Goal: Information Seeking & Learning: Learn about a topic

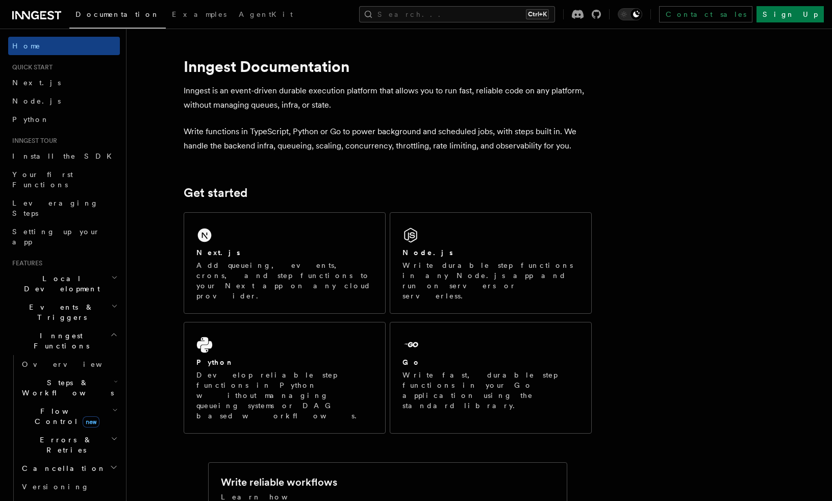
click at [98, 269] on h2 "Local Development" at bounding box center [64, 283] width 112 height 29
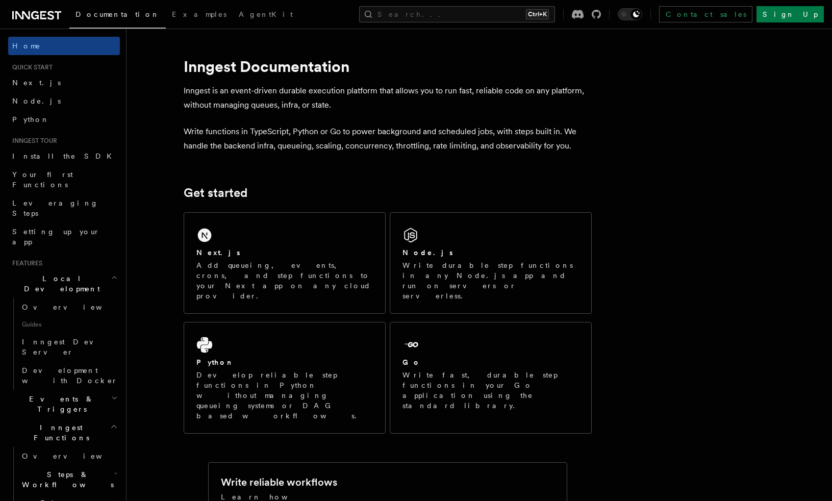
click at [98, 269] on h2 "Local Development" at bounding box center [64, 283] width 112 height 29
click at [98, 390] on h2 "Events & Triggers" at bounding box center [64, 404] width 112 height 29
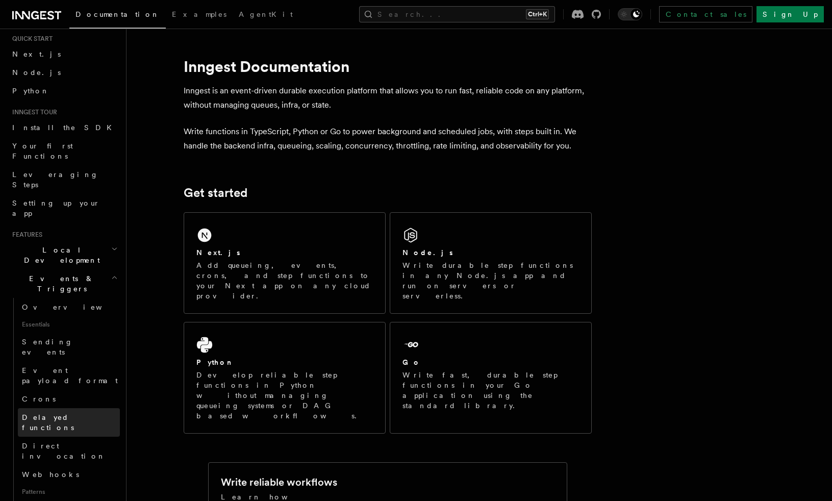
scroll to position [51, 0]
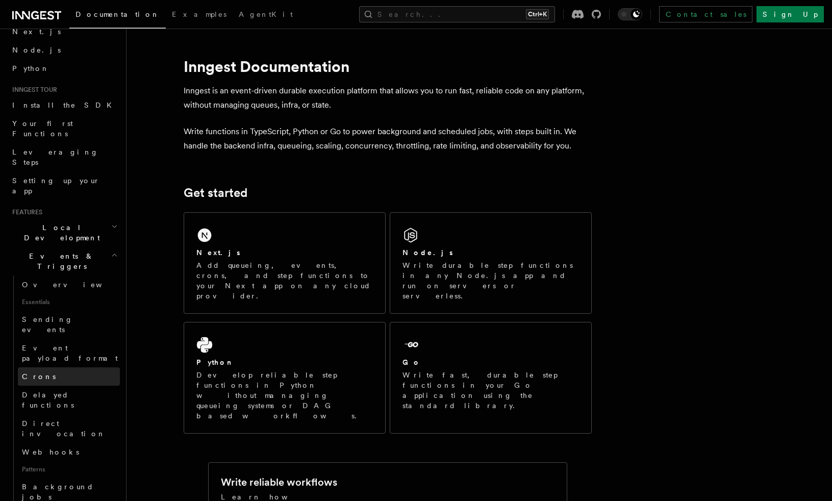
click at [63, 367] on link "Crons" at bounding box center [69, 376] width 102 height 18
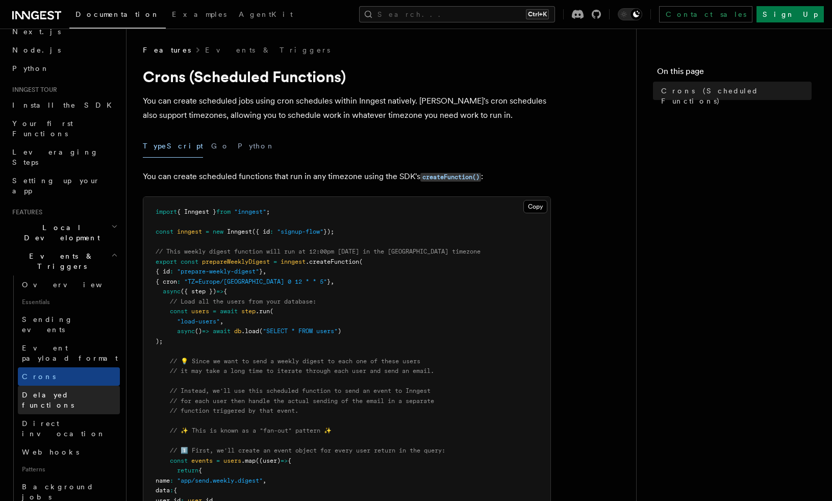
click at [69, 386] on link "Delayed functions" at bounding box center [69, 400] width 102 height 29
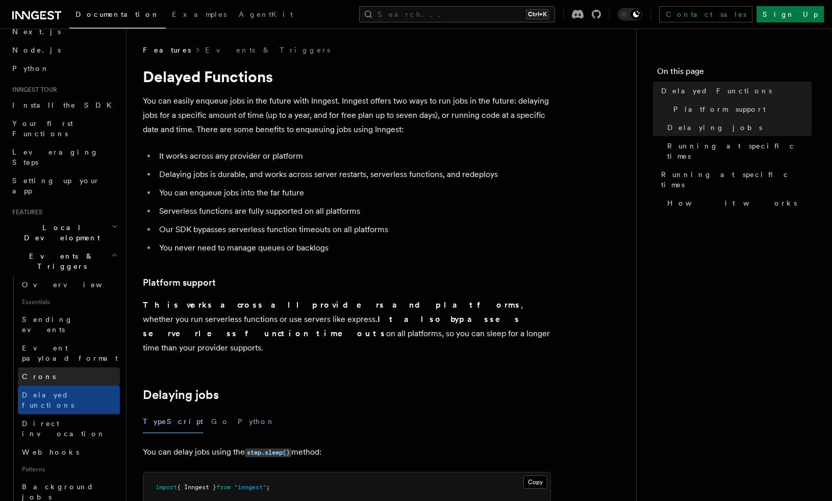
click at [68, 367] on link "Crons" at bounding box center [69, 376] width 102 height 18
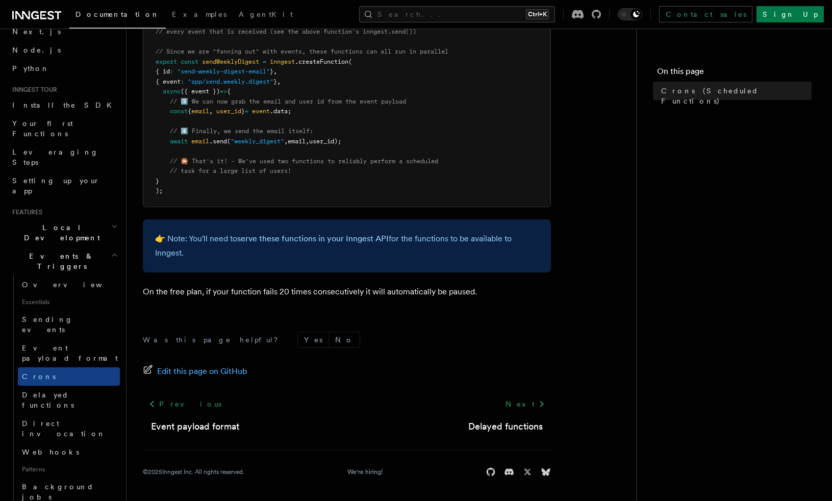
scroll to position [618, 0]
click at [75, 386] on link "Delayed functions" at bounding box center [69, 400] width 102 height 29
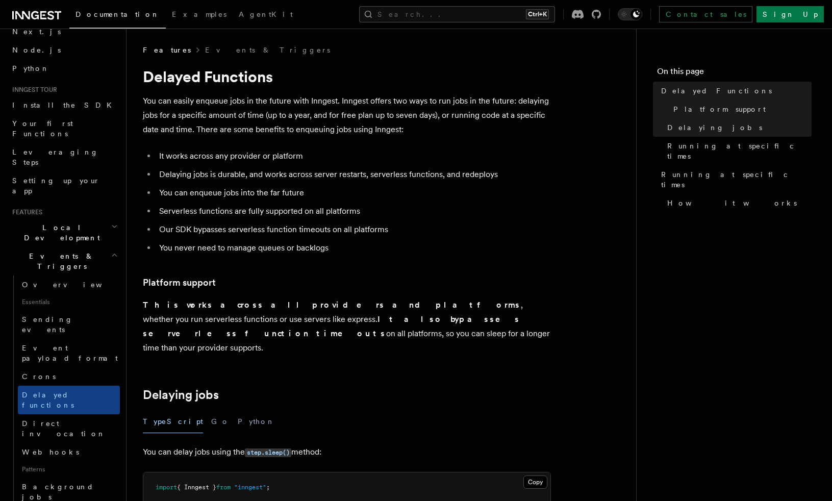
click at [231, 184] on ul "It works across any provider or platform Delaying jobs is durable, and works ac…" at bounding box center [347, 202] width 408 height 106
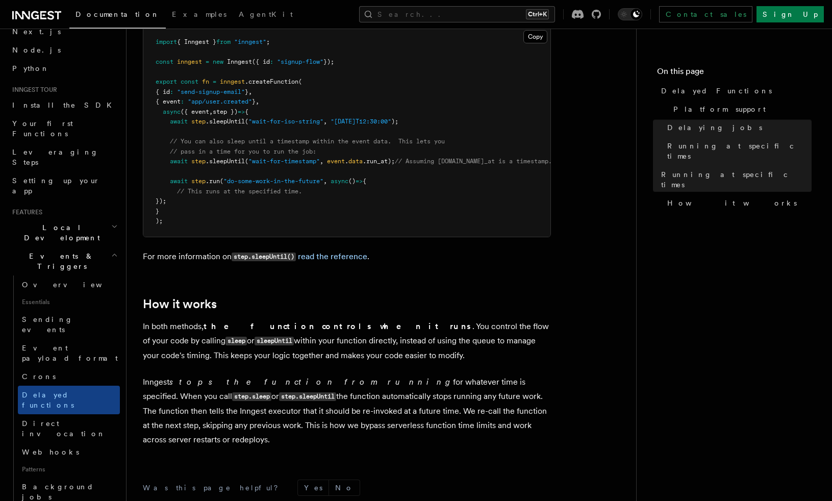
scroll to position [778, 0]
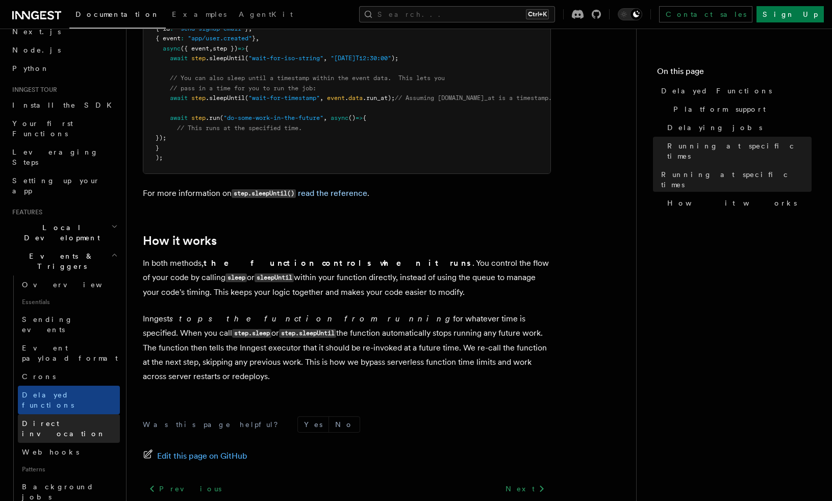
click at [49, 419] on span "Direct invocation" at bounding box center [64, 428] width 84 height 18
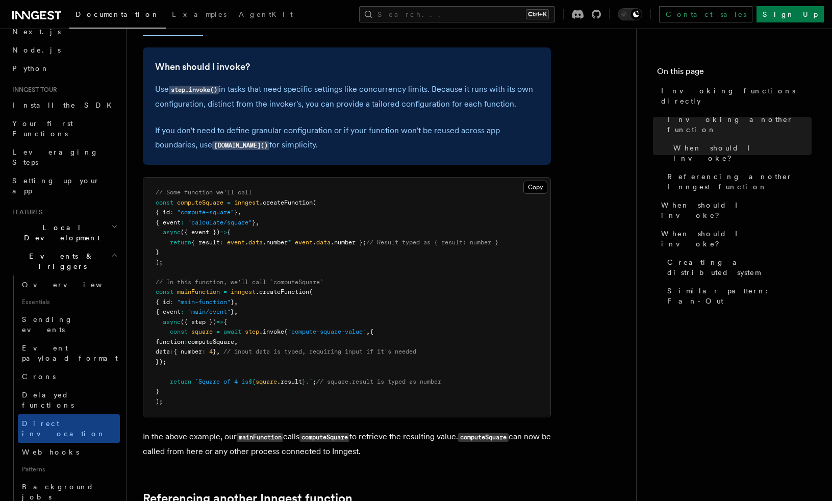
scroll to position [249, 0]
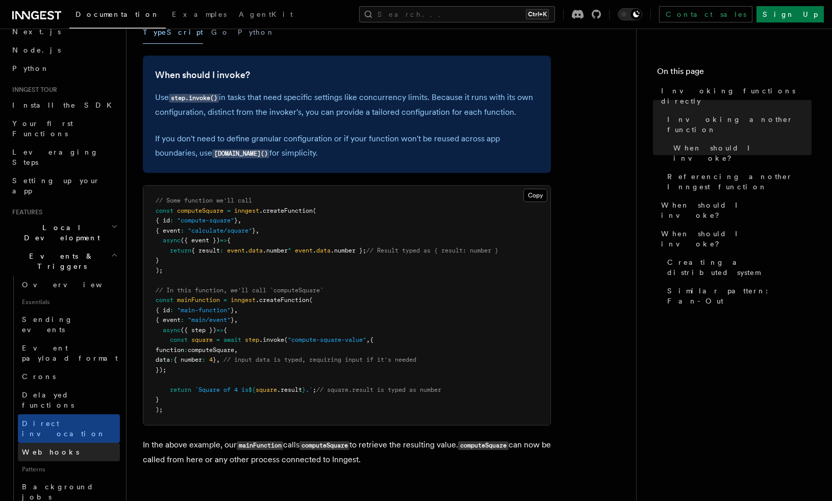
click at [64, 443] on link "Webhooks" at bounding box center [69, 452] width 102 height 18
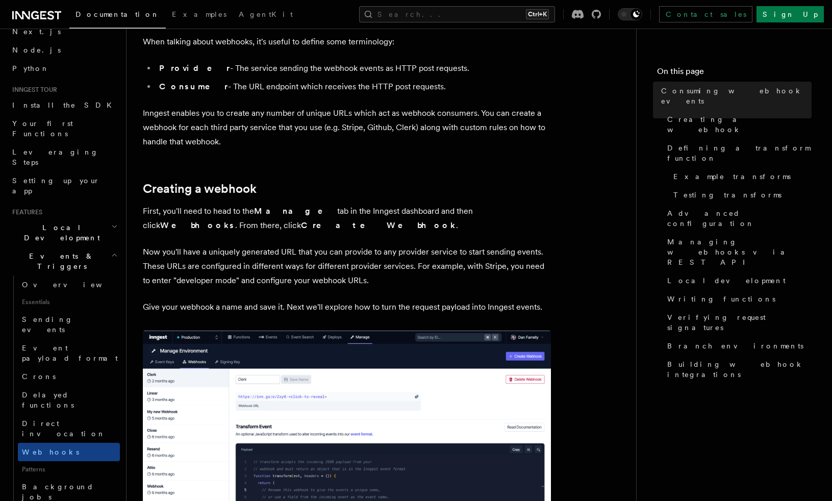
scroll to position [408, 0]
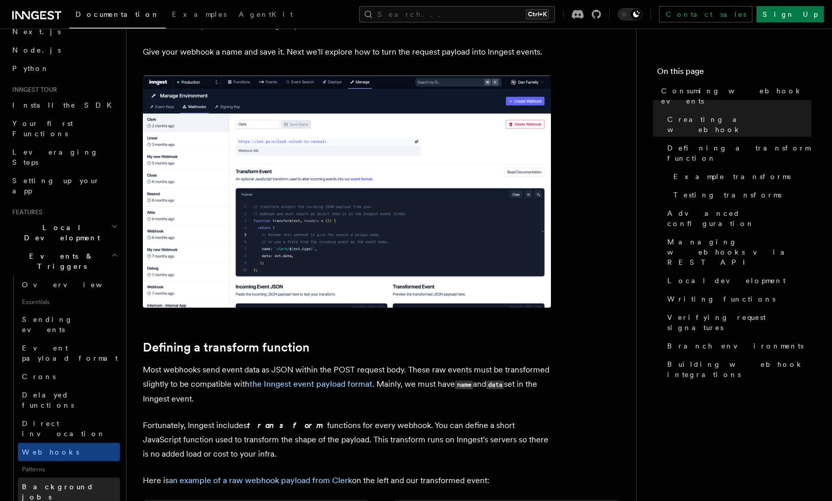
click at [90, 477] on link "Background jobs" at bounding box center [69, 491] width 102 height 29
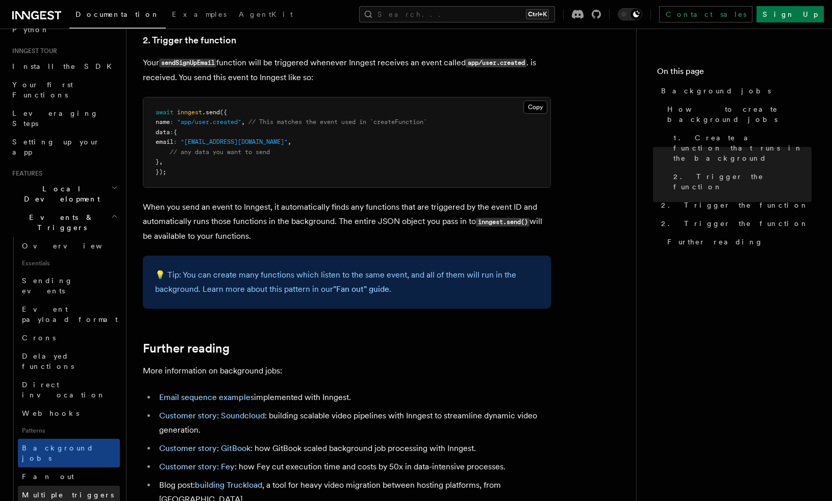
scroll to position [153, 0]
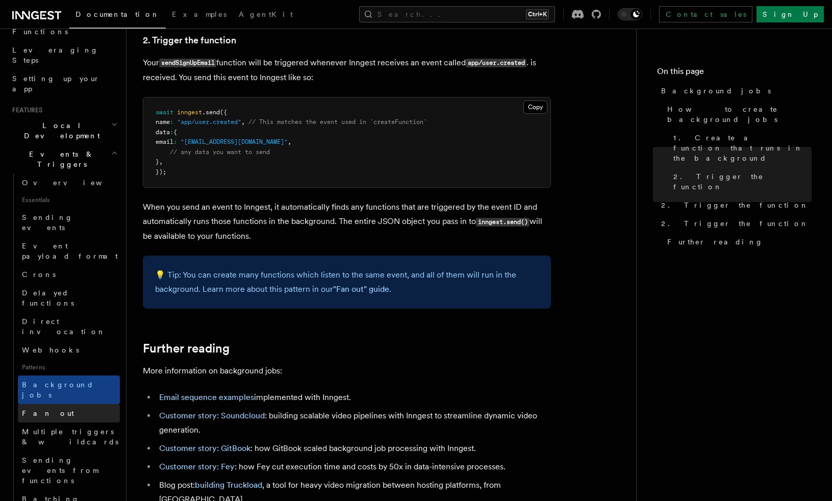
click at [66, 404] on link "Fan out" at bounding box center [69, 413] width 102 height 18
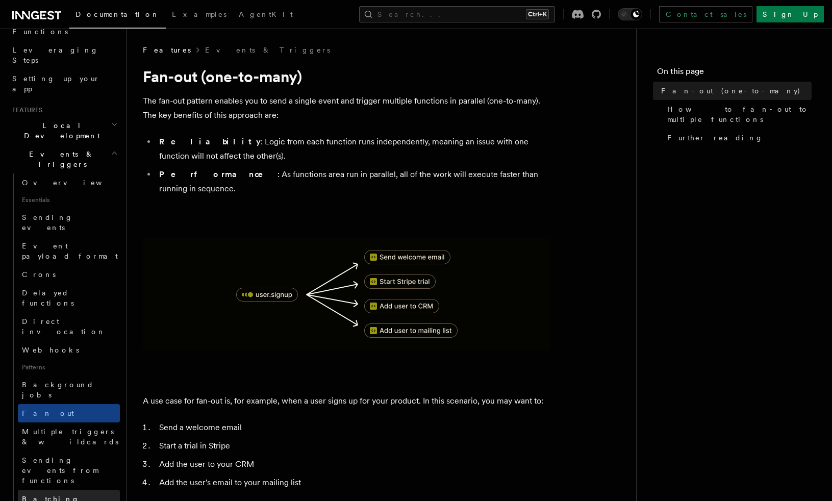
click at [73, 490] on link "Batching events" at bounding box center [69, 504] width 102 height 29
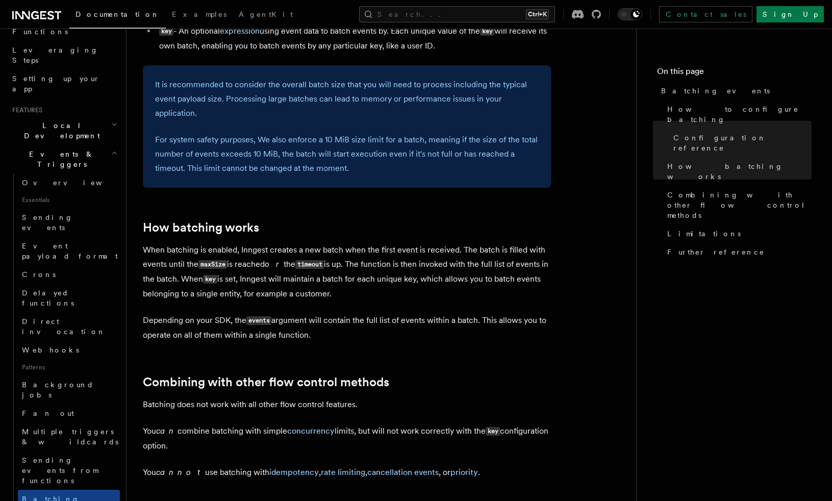
scroll to position [867, 0]
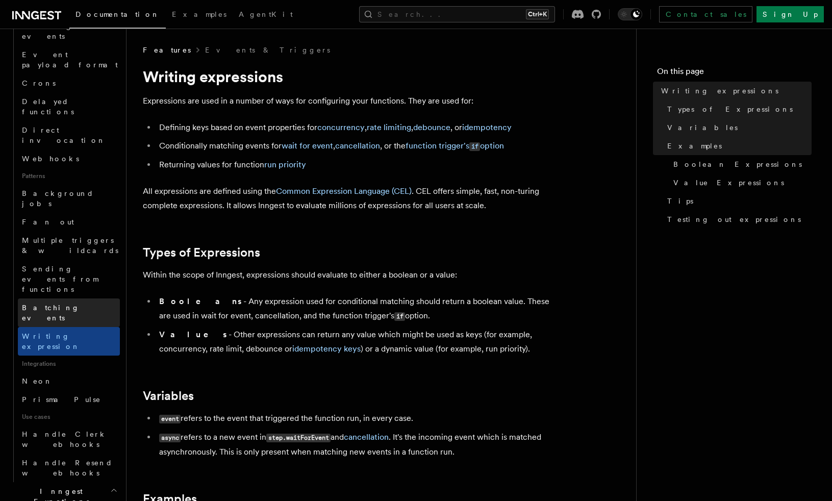
scroll to position [408, 0]
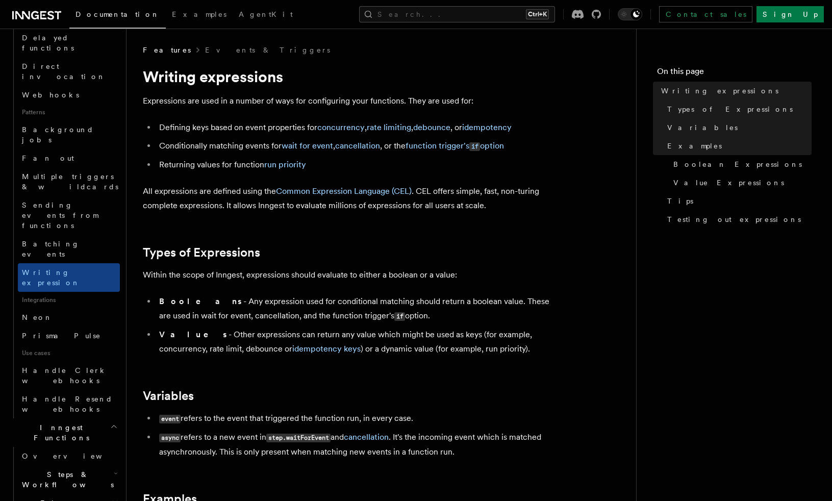
click at [114, 469] on icon "button" at bounding box center [116, 473] width 4 height 8
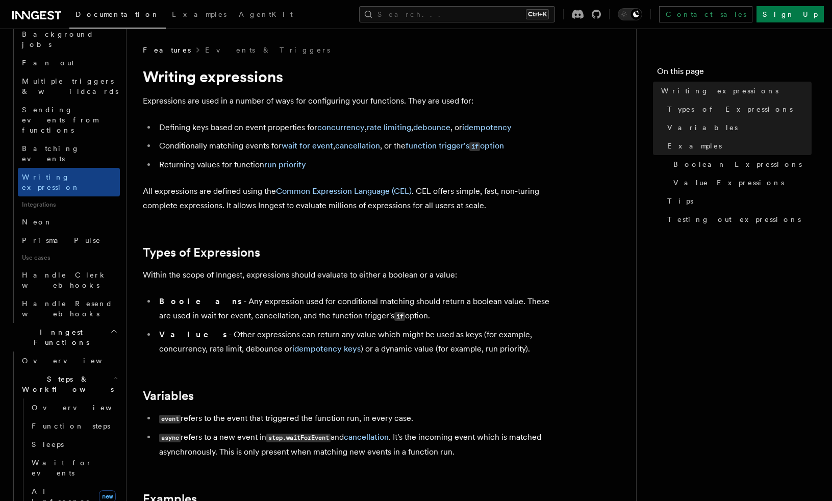
scroll to position [510, 0]
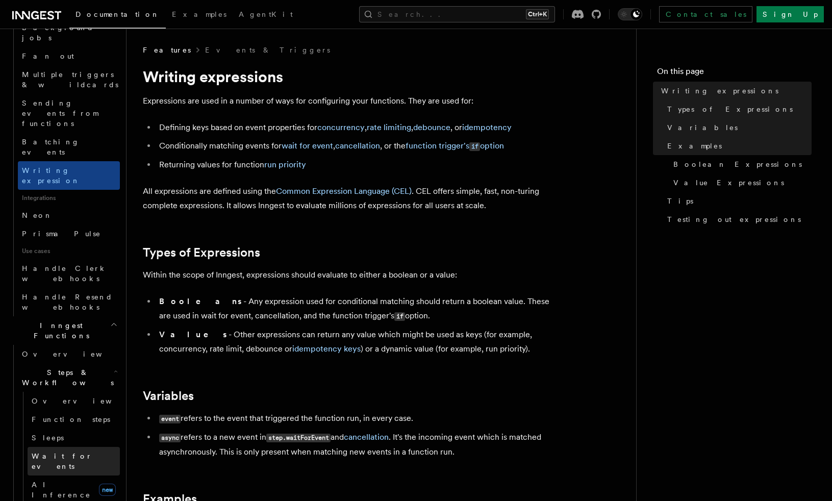
click at [85, 447] on link "Wait for events" at bounding box center [74, 461] width 92 height 29
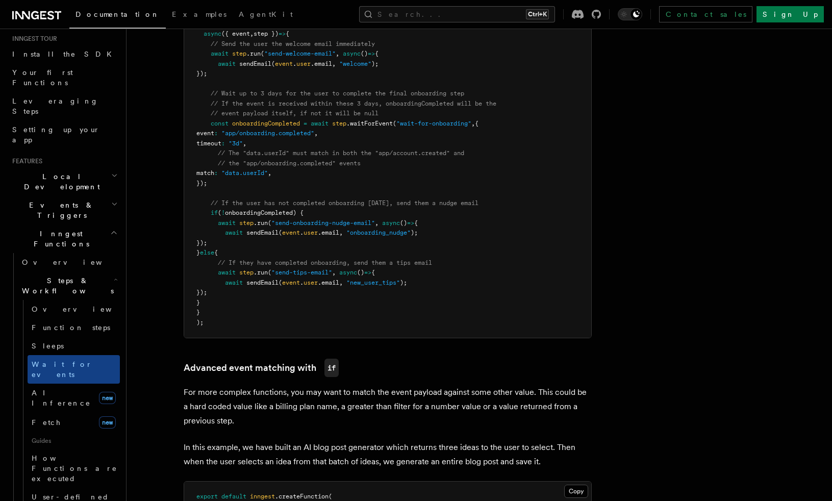
scroll to position [561, 0]
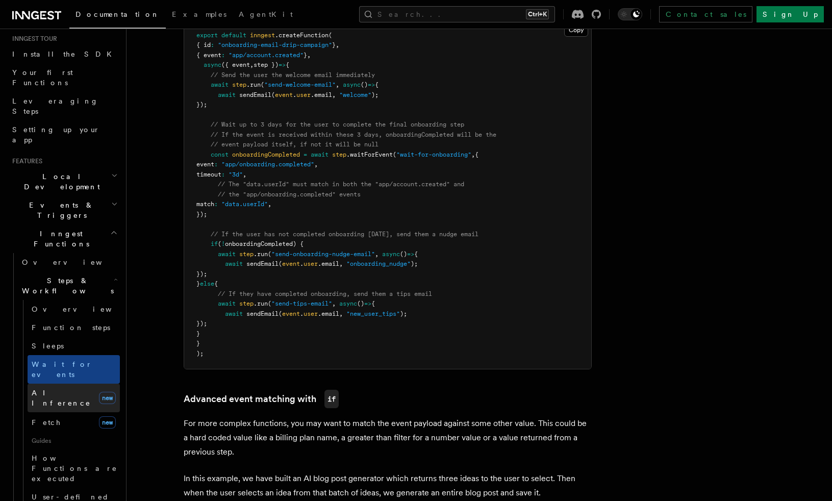
click at [58, 389] on span "AI Inference" at bounding box center [61, 398] width 59 height 18
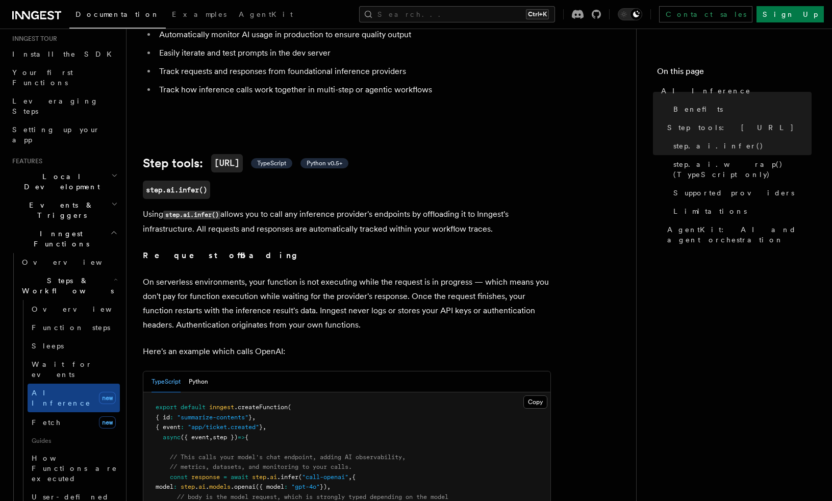
scroll to position [306, 0]
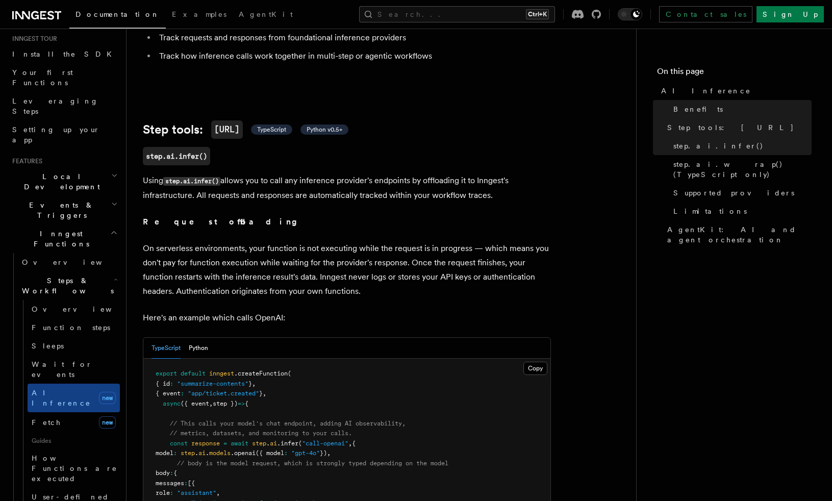
drag, startPoint x: 317, startPoint y: 173, endPoint x: 300, endPoint y: 164, distance: 19.4
click at [300, 173] on p "Using step.ai.infer() allows you to call any inference provider's endpoints by …" at bounding box center [347, 187] width 408 height 29
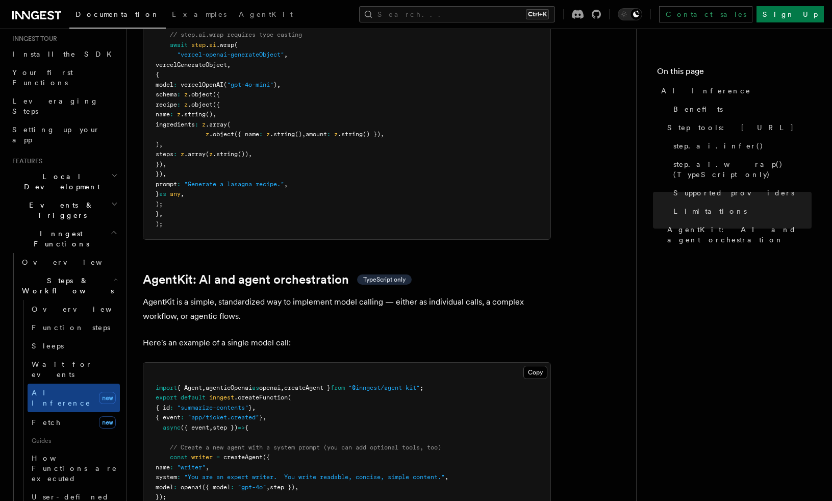
scroll to position [2857, 0]
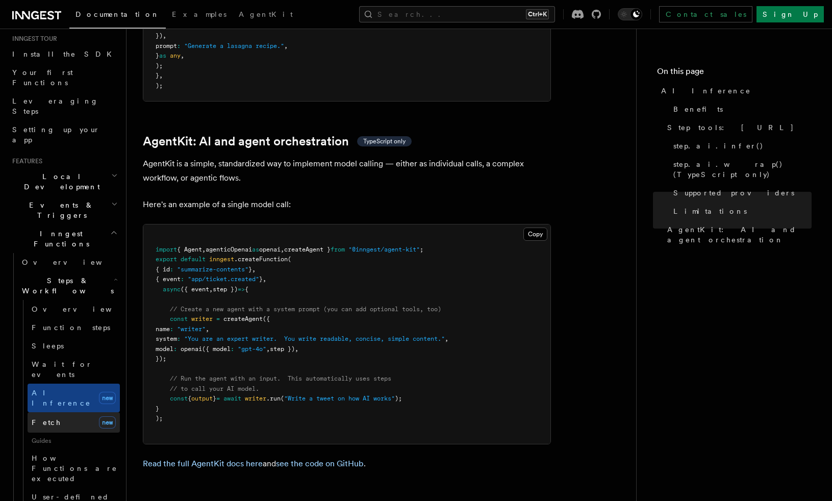
click at [43, 418] on span "Fetch" at bounding box center [47, 422] width 30 height 8
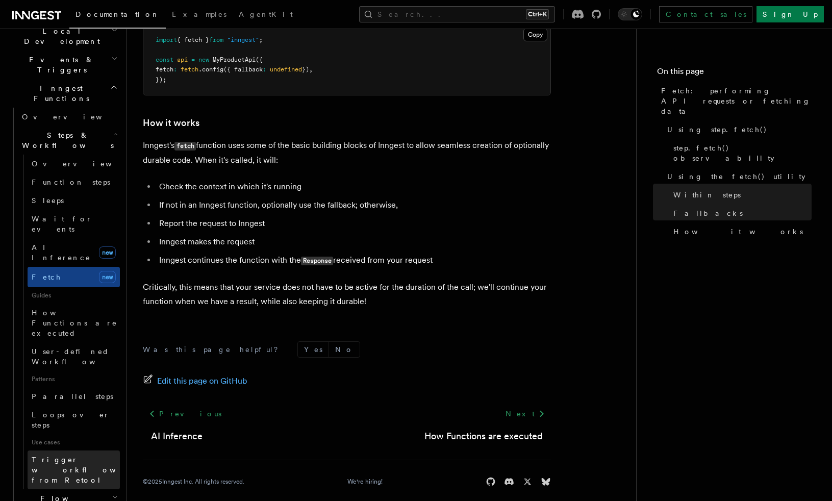
scroll to position [306, 0]
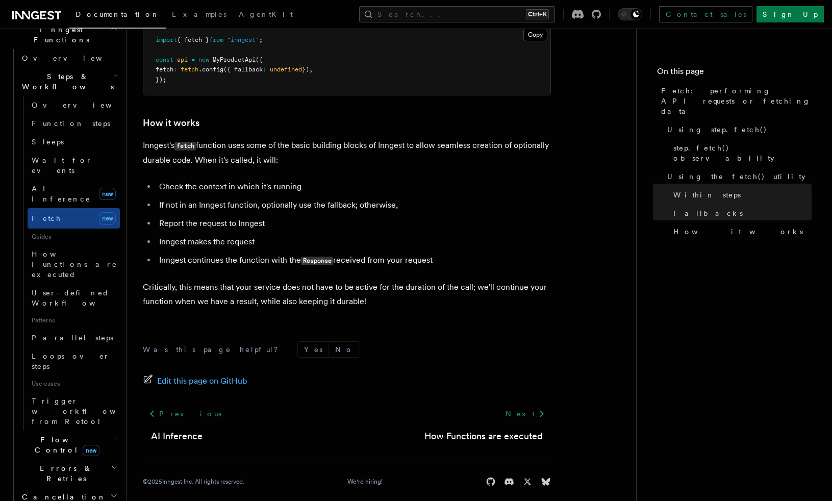
click at [107, 431] on h2 "Flow Control new" at bounding box center [69, 445] width 102 height 29
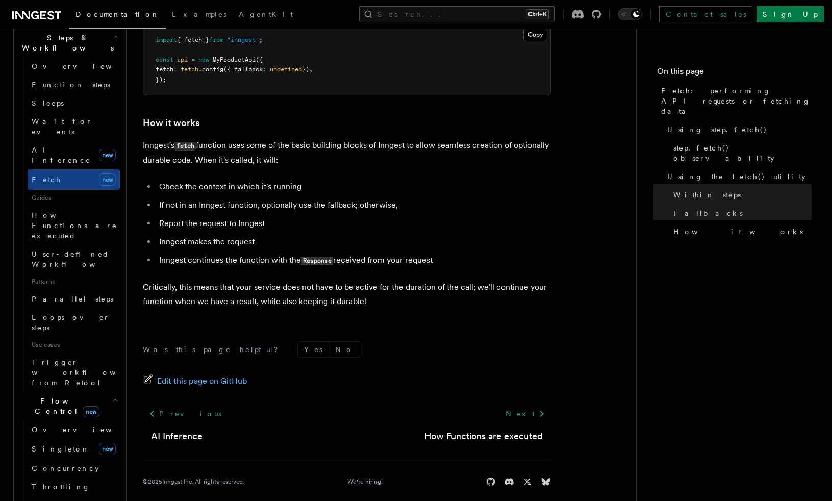
scroll to position [510, 0]
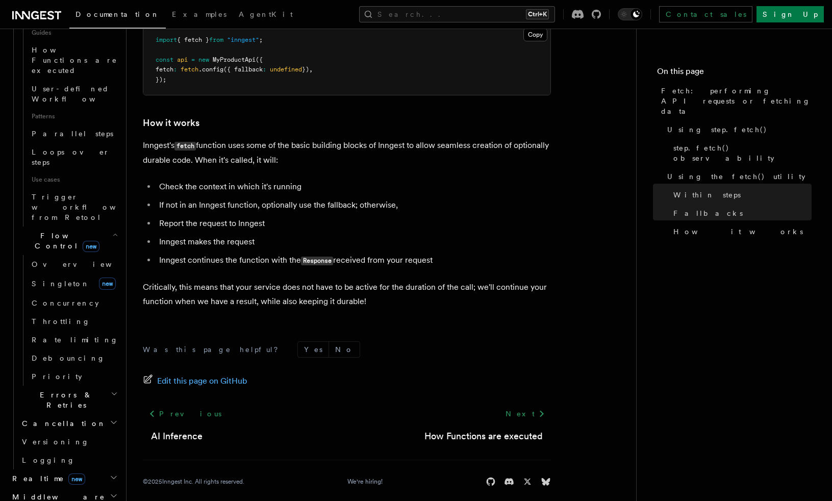
click at [111, 390] on icon "button" at bounding box center [114, 394] width 7 height 8
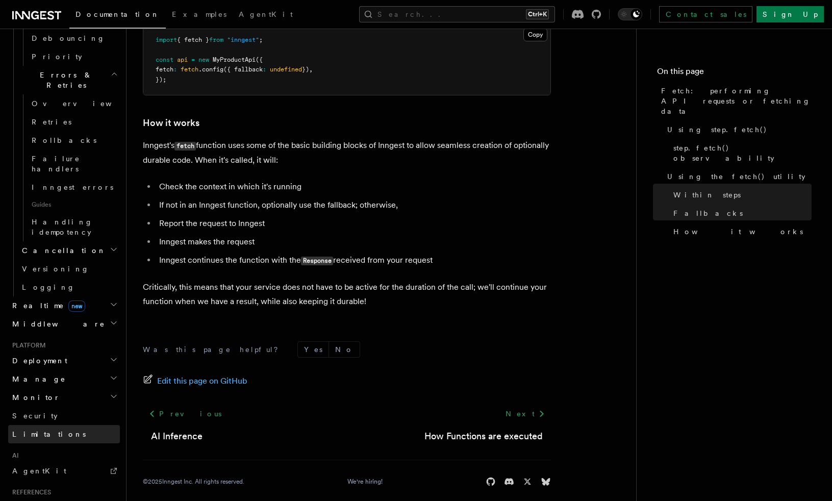
scroll to position [848, 0]
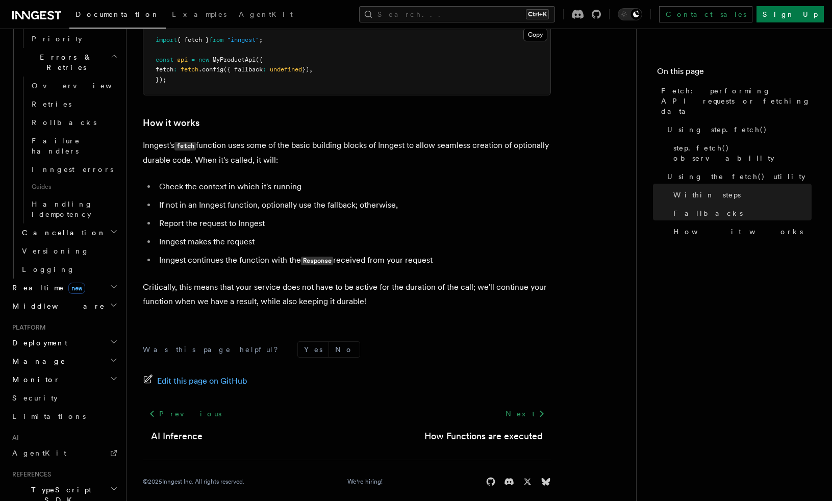
click at [99, 279] on h2 "Realtime new" at bounding box center [64, 288] width 112 height 18
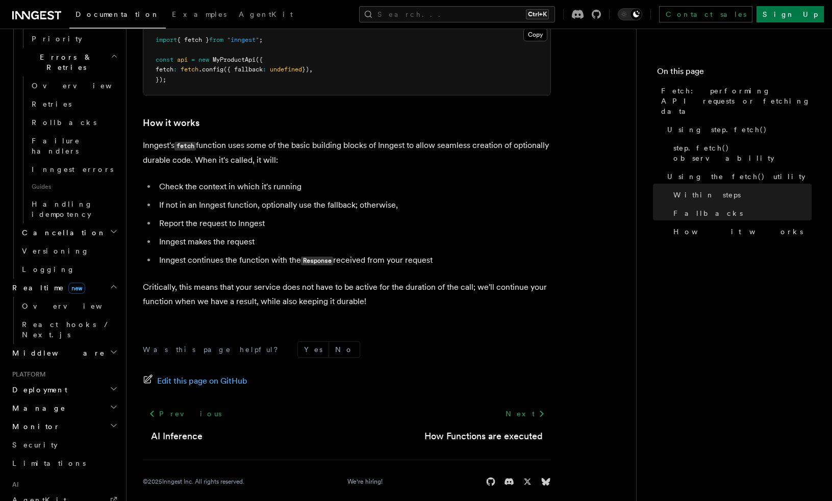
click at [99, 279] on h2 "Realtime new" at bounding box center [64, 288] width 112 height 18
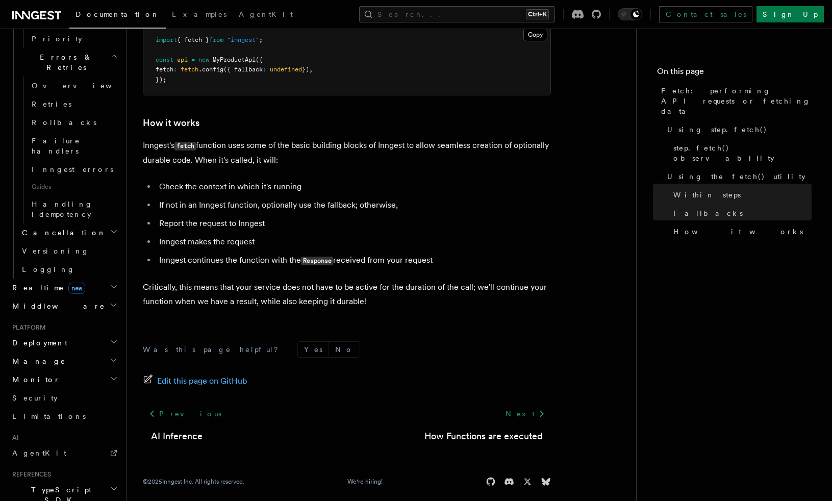
click at [111, 304] on icon "button" at bounding box center [113, 305] width 5 height 3
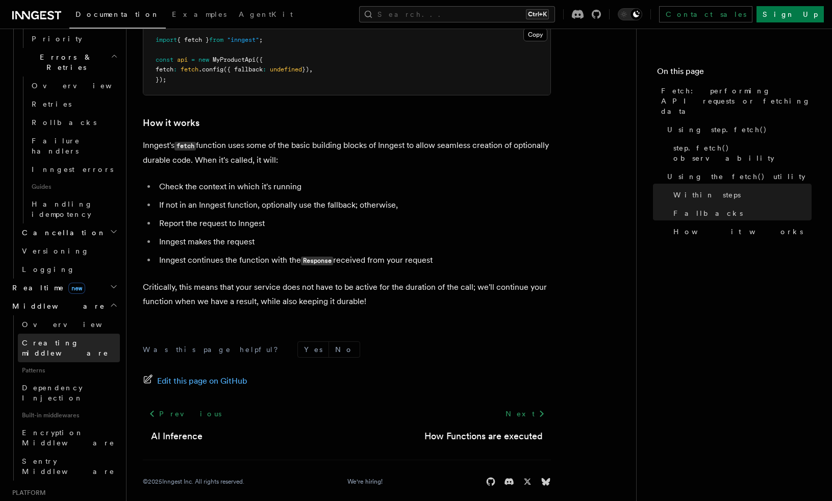
click at [89, 339] on span "Creating middleware" at bounding box center [65, 348] width 87 height 18
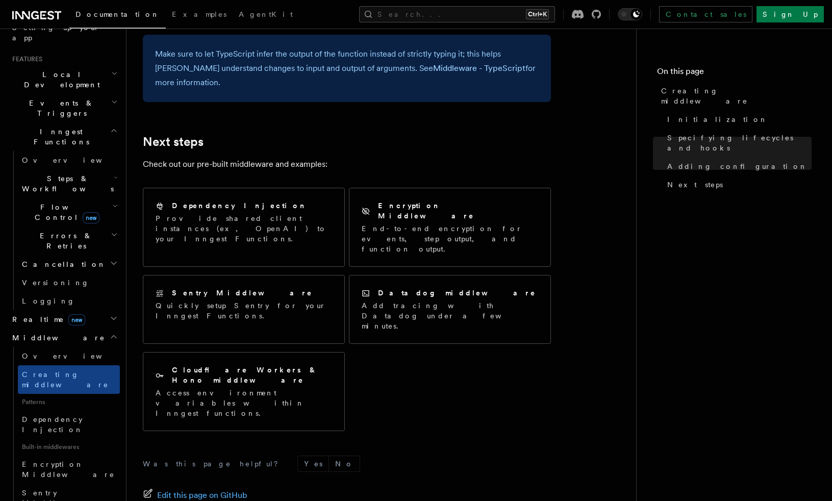
scroll to position [2075, 0]
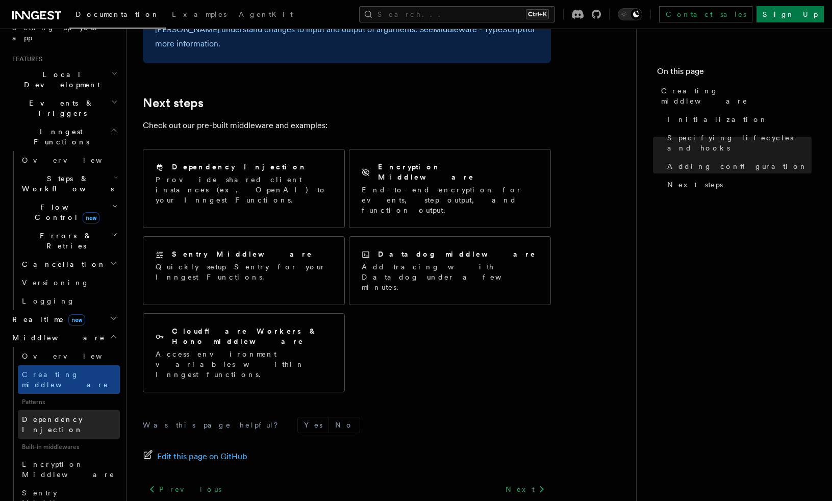
click at [50, 415] on span "Dependency Injection" at bounding box center [52, 424] width 61 height 18
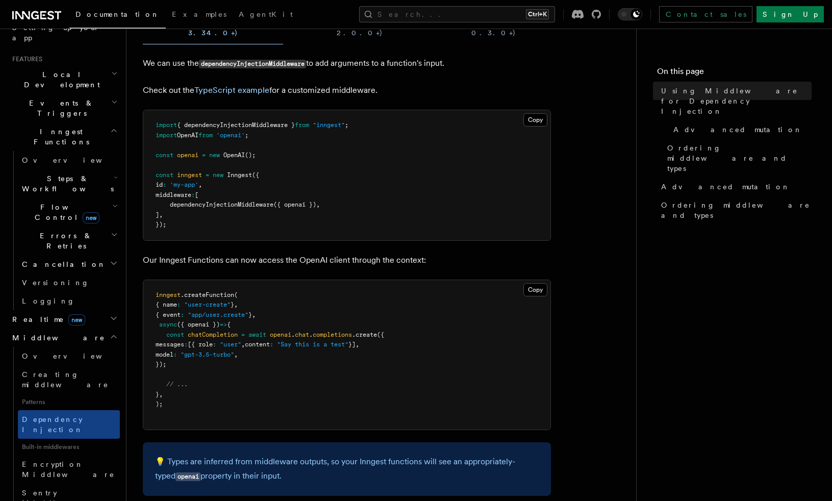
scroll to position [230, 0]
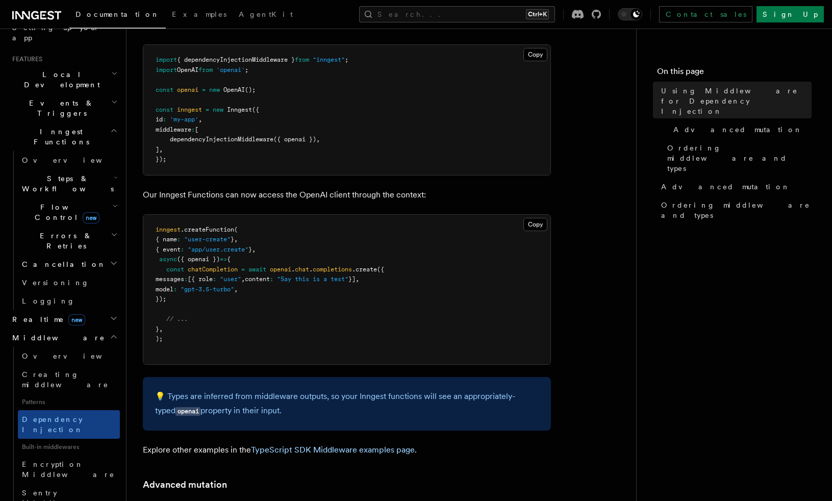
drag, startPoint x: 323, startPoint y: 155, endPoint x: 262, endPoint y: 238, distance: 103.3
click at [256, 246] on span "," at bounding box center [254, 249] width 4 height 7
click at [56, 460] on span "Encryption Middleware" at bounding box center [68, 469] width 93 height 18
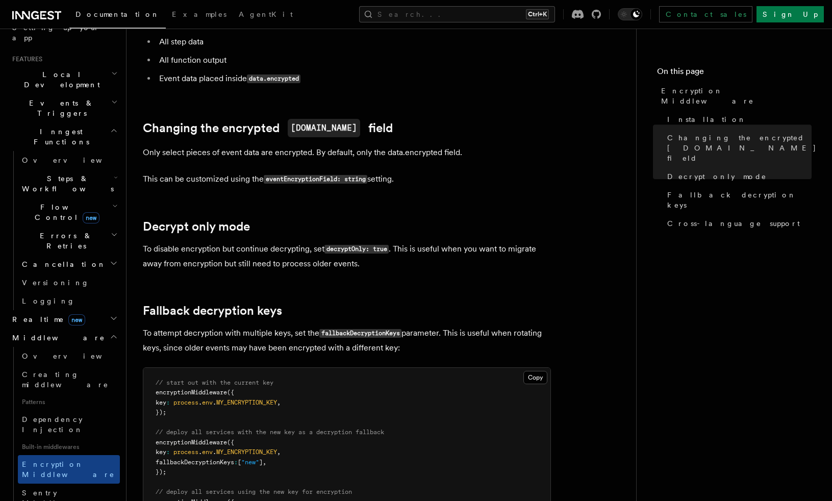
scroll to position [408, 0]
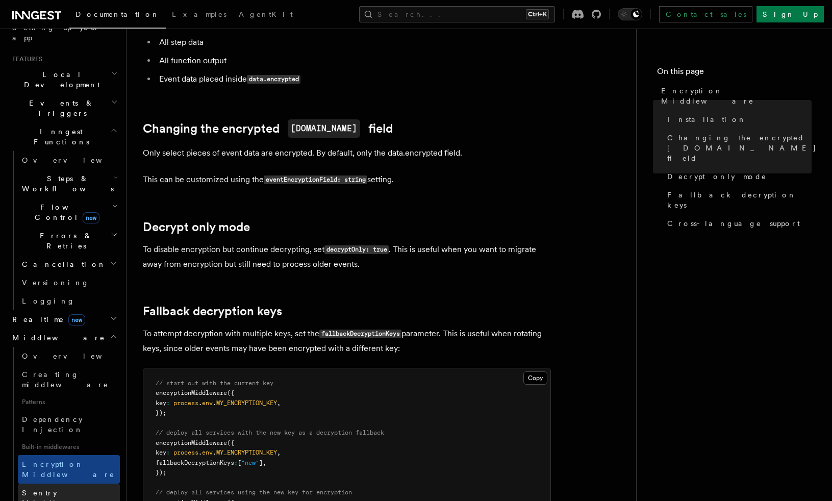
click at [82, 484] on link "Sentry Middleware" at bounding box center [69, 498] width 102 height 29
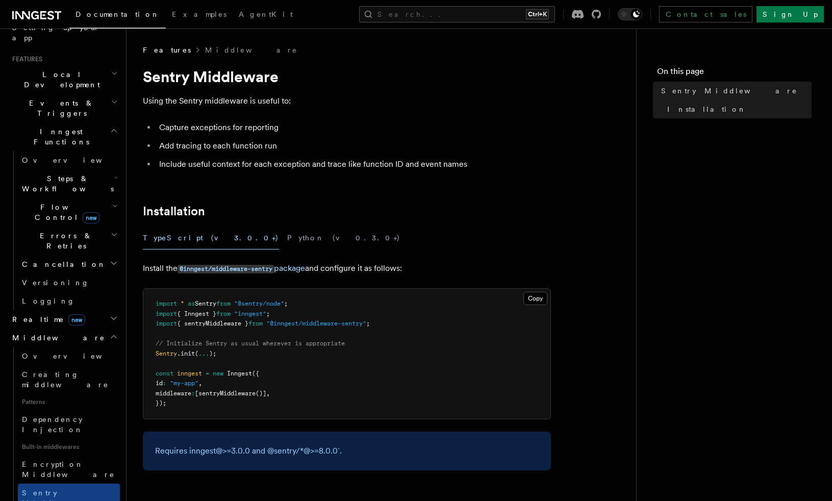
scroll to position [255, 0]
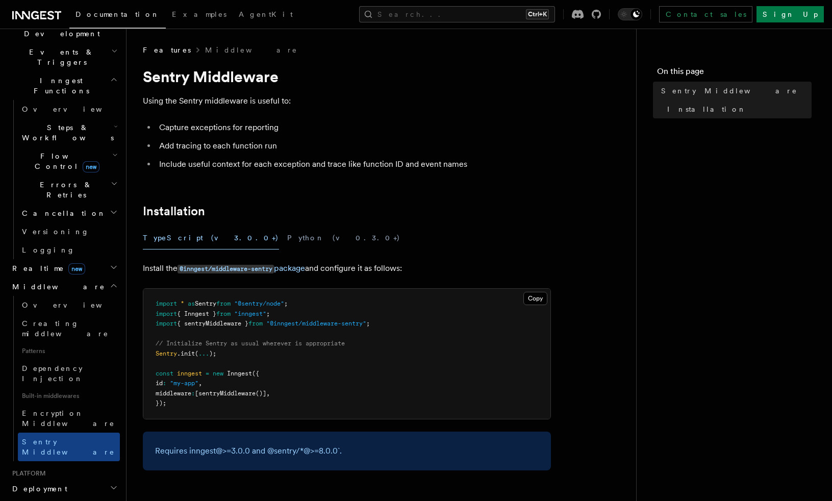
click at [73, 480] on h2 "Deployment" at bounding box center [64, 489] width 112 height 18
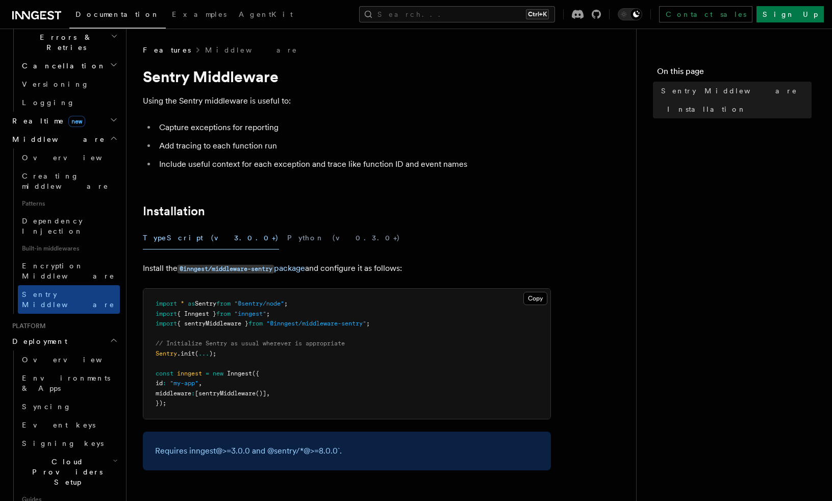
scroll to position [408, 0]
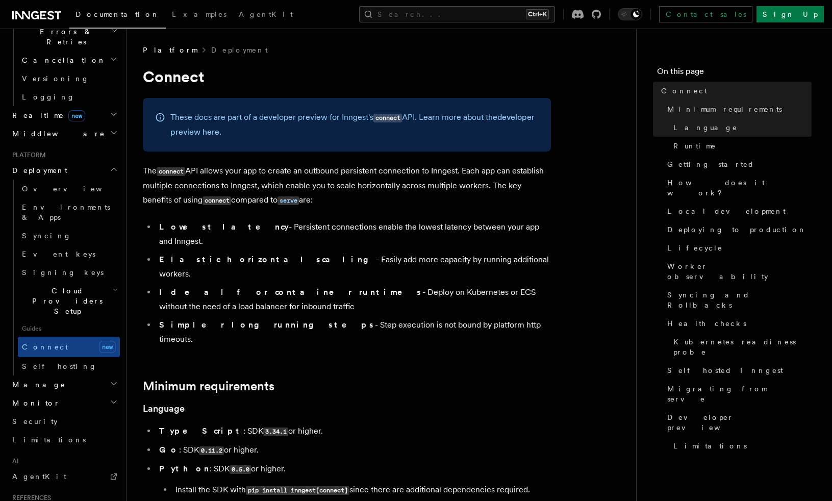
scroll to position [102, 0]
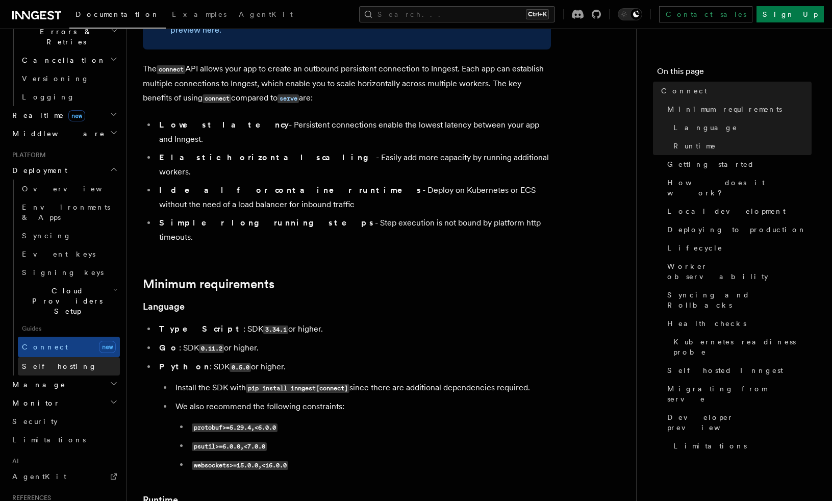
click at [71, 357] on link "Self hosting" at bounding box center [69, 366] width 102 height 18
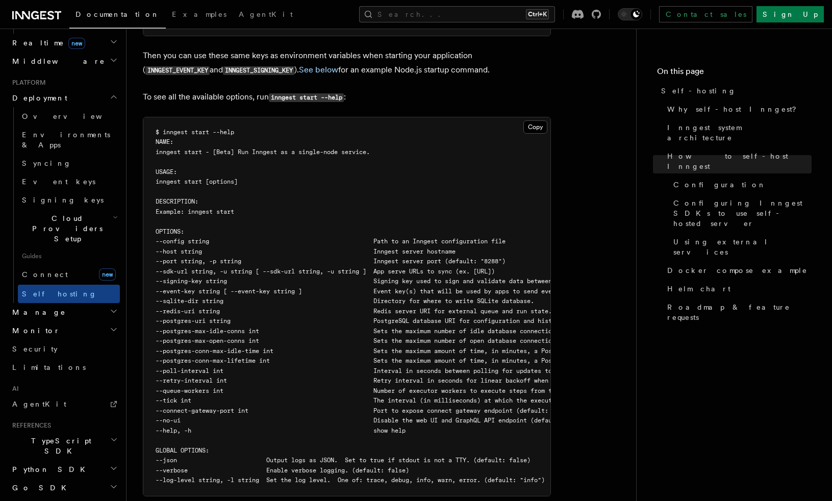
scroll to position [1683, 0]
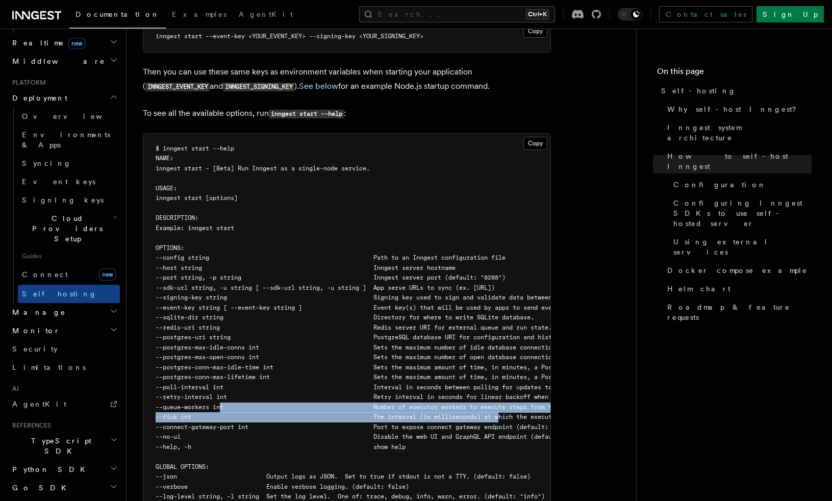
drag, startPoint x: 222, startPoint y: 379, endPoint x: 508, endPoint y: 386, distance: 285.8
click at [508, 386] on code "$ inngest start --help NAME: inngest start - [Beta] Run Inngest as a single-nod…" at bounding box center [502, 323] width 693 height 356
drag, startPoint x: 508, startPoint y: 386, endPoint x: 504, endPoint y: 379, distance: 8.7
click at [504, 404] on span "--queue-workers int Number of executor workers to execute steps from the queue …" at bounding box center [395, 407] width 479 height 7
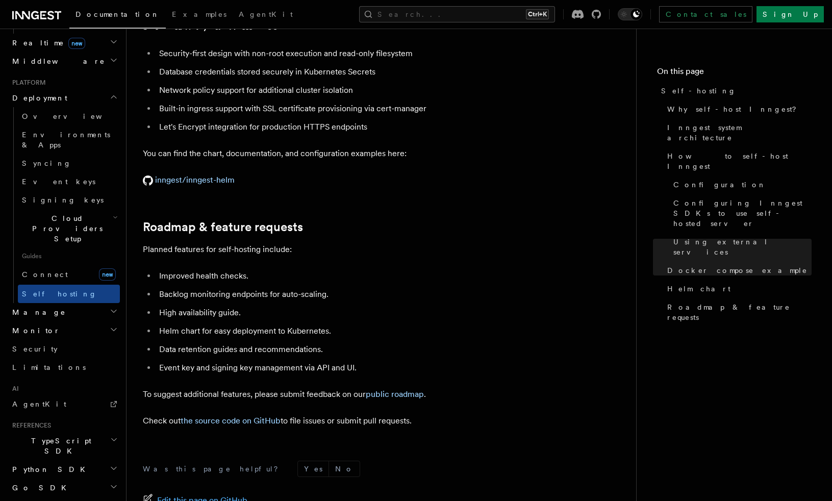
scroll to position [3724, 0]
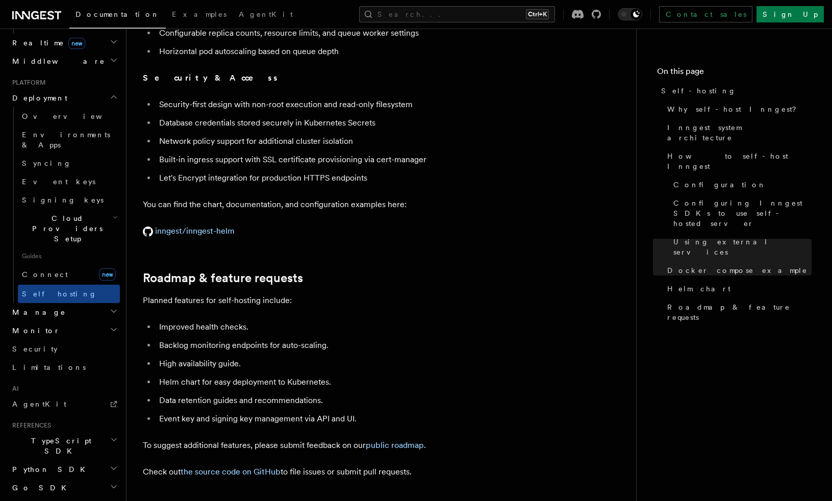
click at [231, 393] on li "Data retention guides and recommendations." at bounding box center [353, 400] width 395 height 14
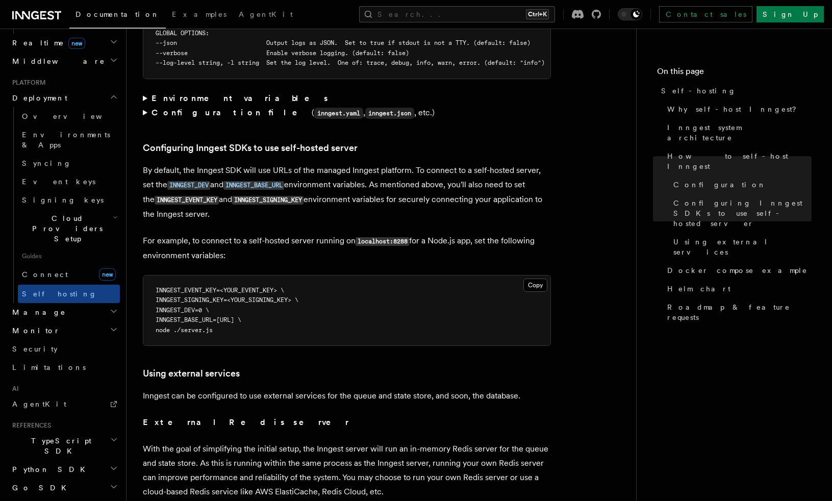
scroll to position [2143, 0]
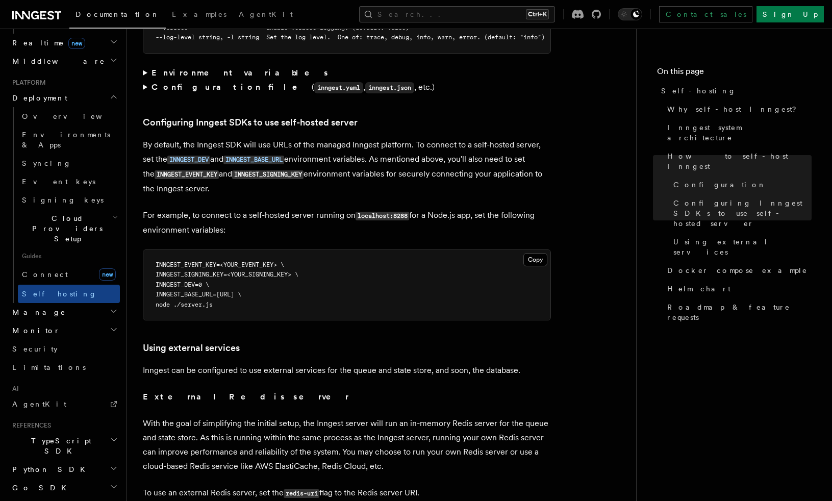
click at [468, 181] on article "Platform Deployment Self-hosting Self-hosting support for Inngest is supported …" at bounding box center [381, 82] width 477 height 4361
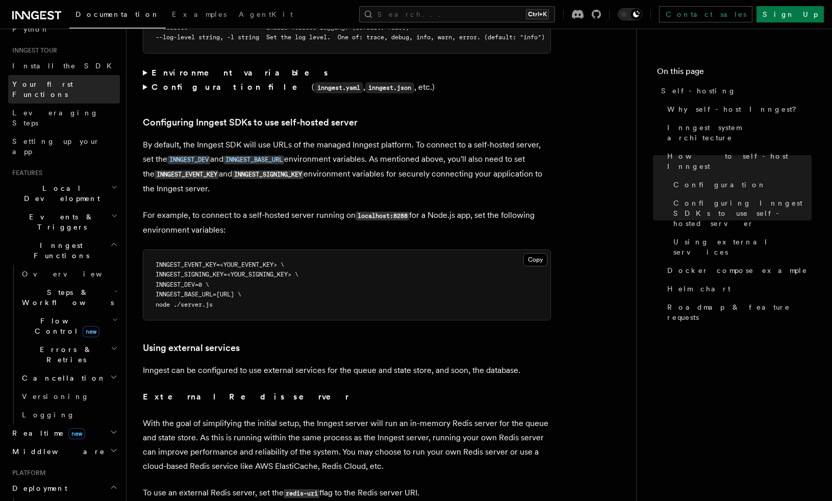
scroll to position [72, 0]
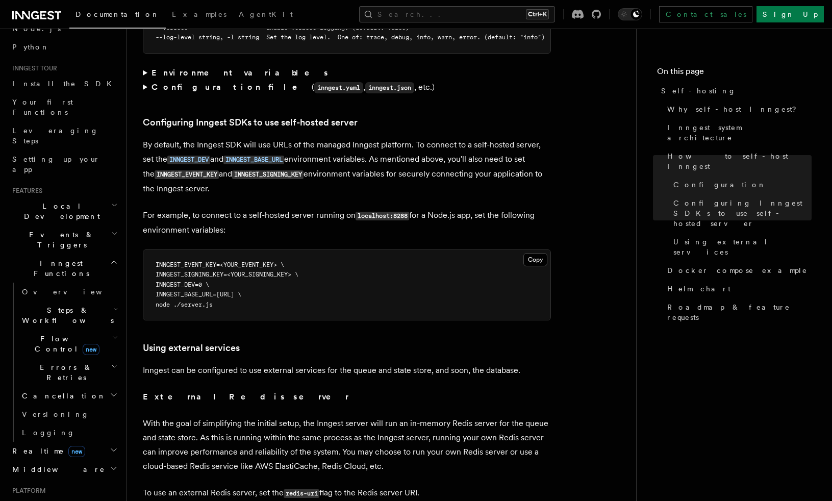
click at [86, 301] on h2 "Steps & Workflows" at bounding box center [69, 315] width 102 height 29
click at [85, 358] on h2 "Errors & Retries" at bounding box center [69, 372] width 102 height 29
click at [82, 387] on h2 "Cancellation" at bounding box center [69, 396] width 102 height 18
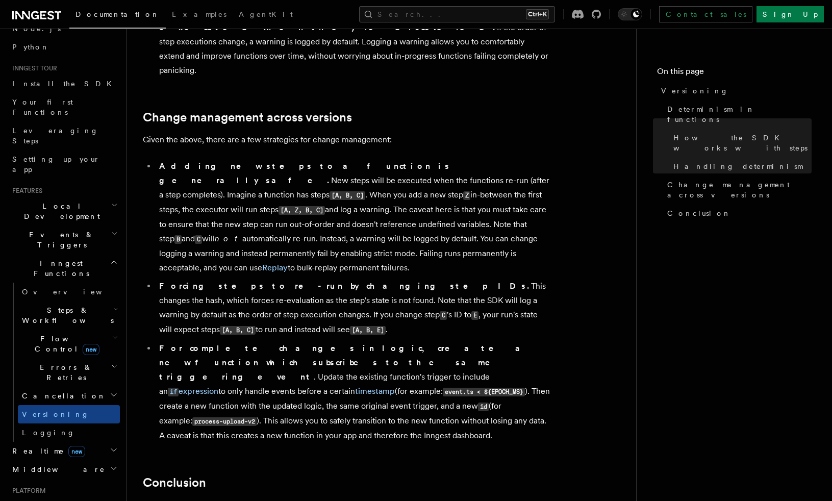
scroll to position [612, 0]
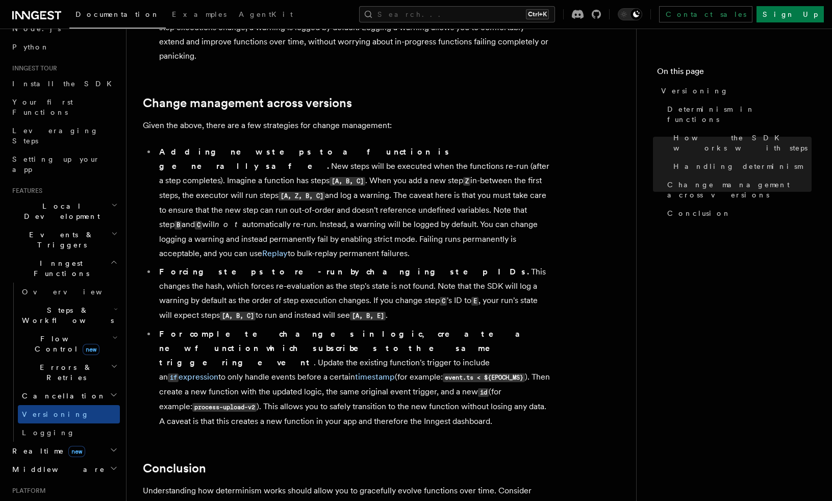
click at [57, 391] on span "Cancellation" at bounding box center [62, 396] width 88 height 10
click at [62, 405] on link "Overview" at bounding box center [74, 414] width 92 height 18
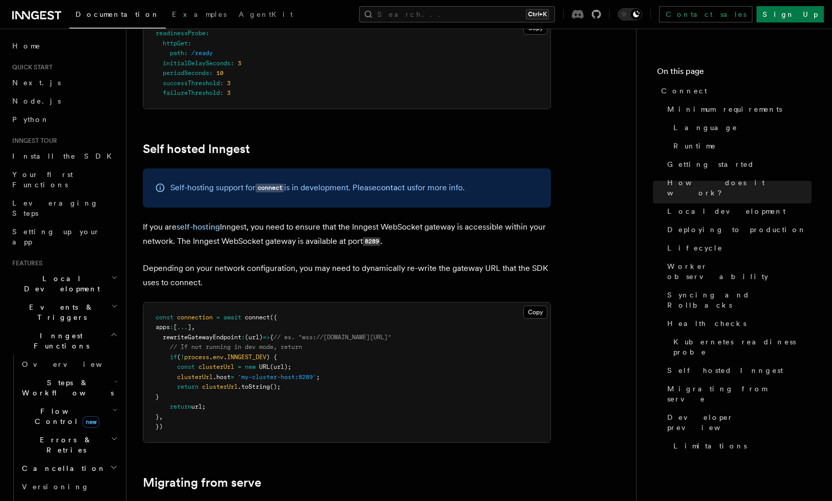
scroll to position [5003, 0]
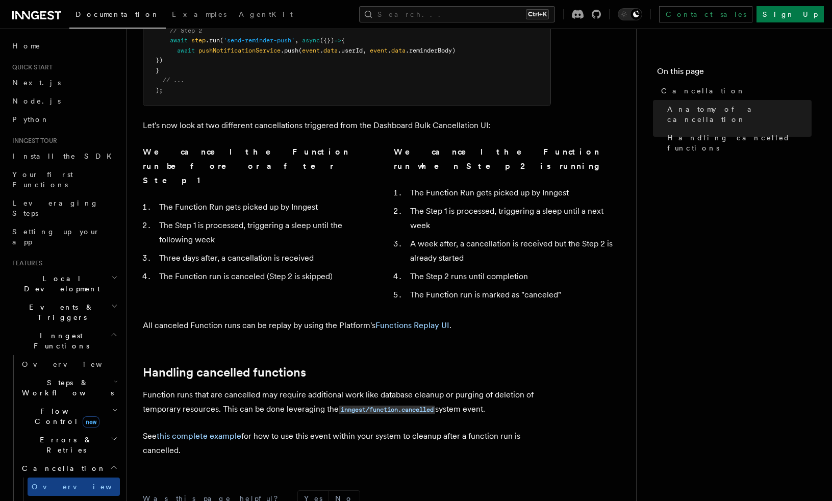
scroll to position [663, 0]
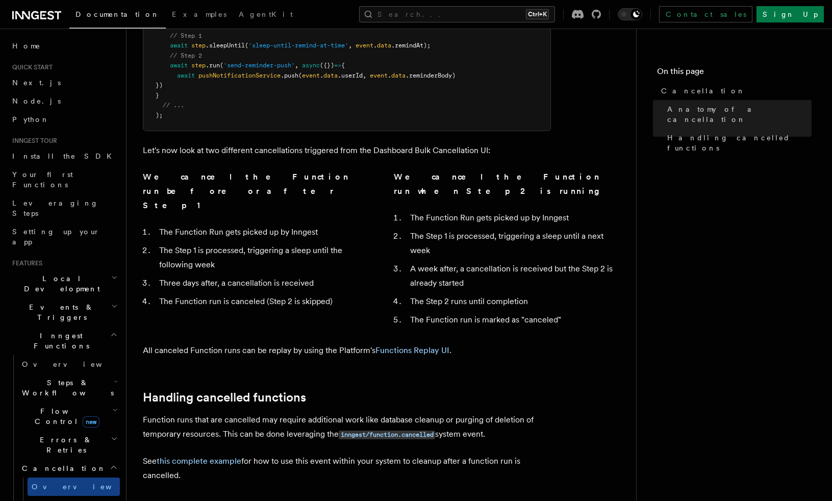
click at [92, 431] on h2 "Errors & Retries" at bounding box center [69, 445] width 102 height 29
click at [80, 496] on link "Rollbacks" at bounding box center [74, 505] width 92 height 18
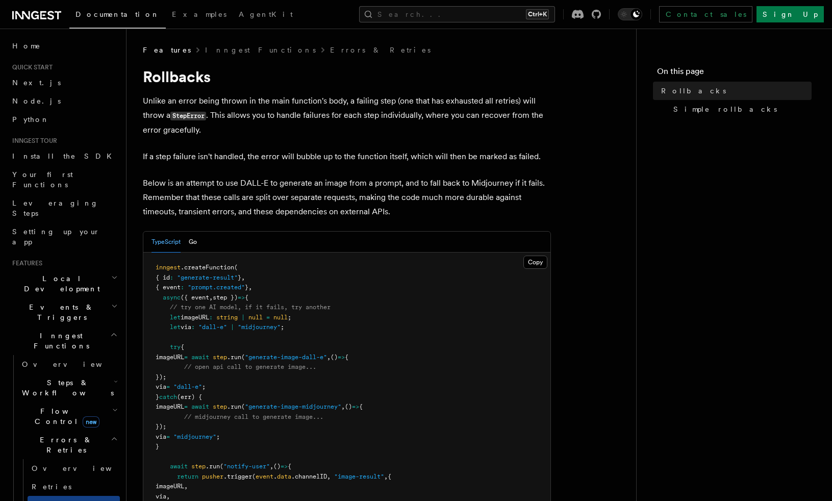
click at [443, 107] on p "Unlike an error being thrown in the main function's body, a failing step (one t…" at bounding box center [347, 115] width 408 height 43
click at [438, 102] on p "Unlike an error being thrown in the main function's body, a failing step (one t…" at bounding box center [347, 115] width 408 height 43
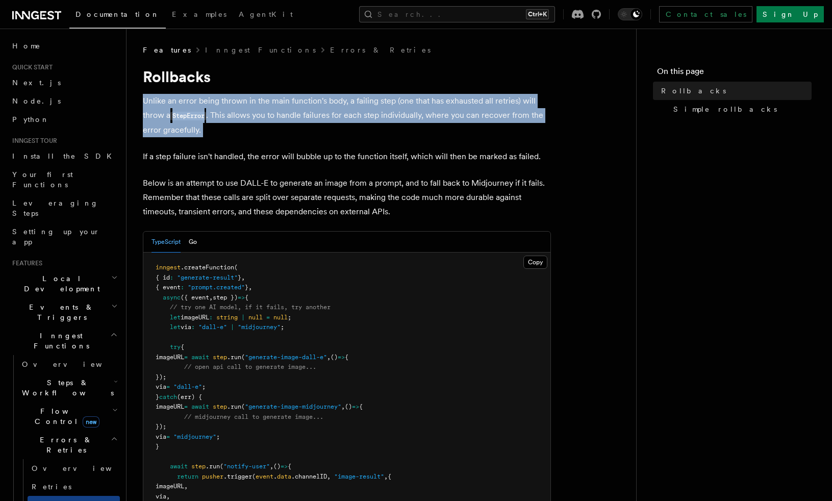
click at [438, 102] on p "Unlike an error being thrown in the main function's body, a failing step (one t…" at bounding box center [347, 115] width 408 height 43
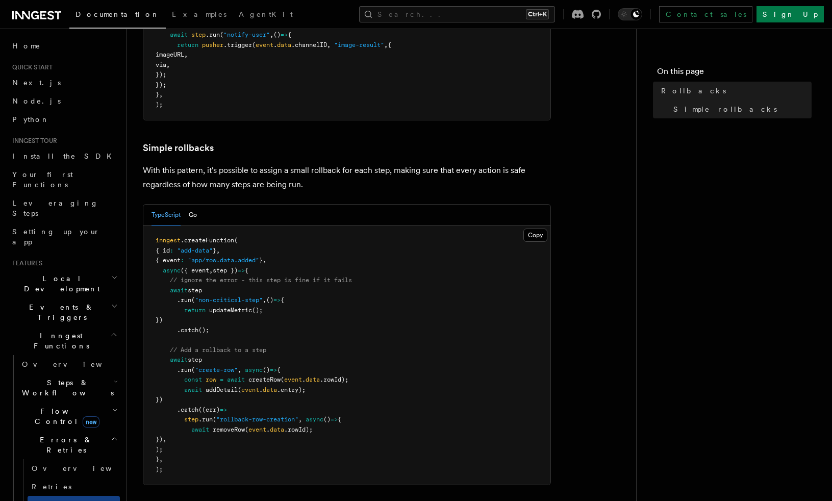
scroll to position [408, 0]
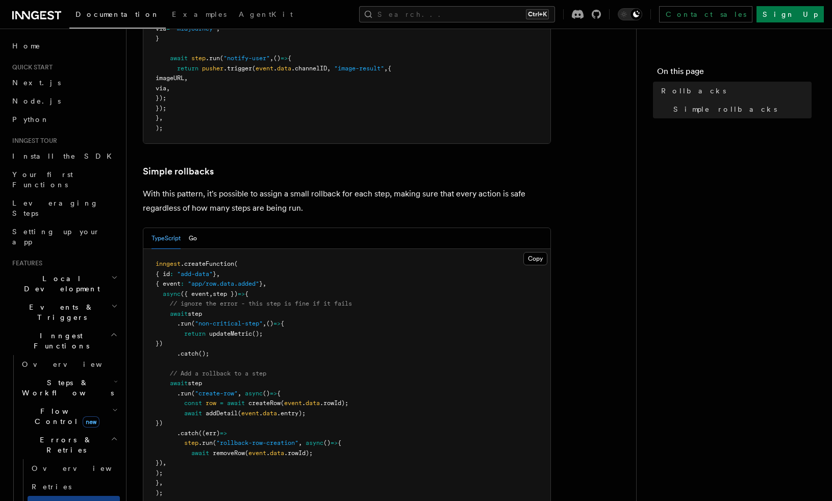
click at [527, 344] on pre "inngest .createFunction ( { id : "add-data" } , { event : "app/row.data.added" …" at bounding box center [346, 378] width 407 height 259
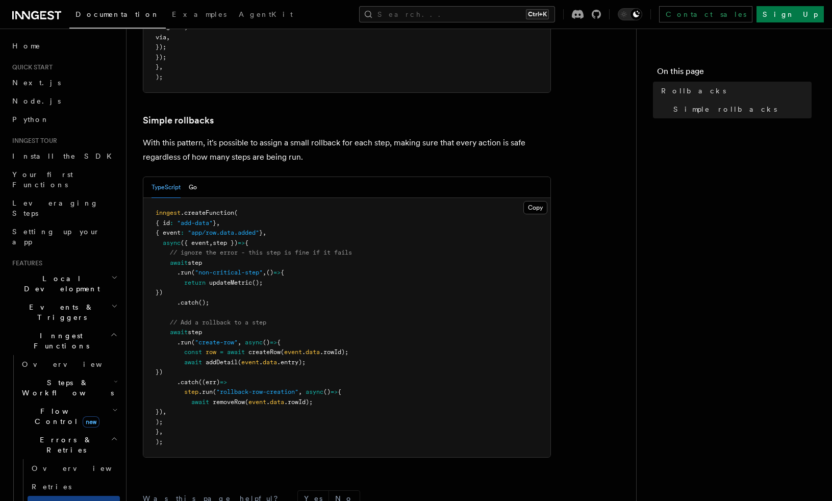
scroll to position [510, 0]
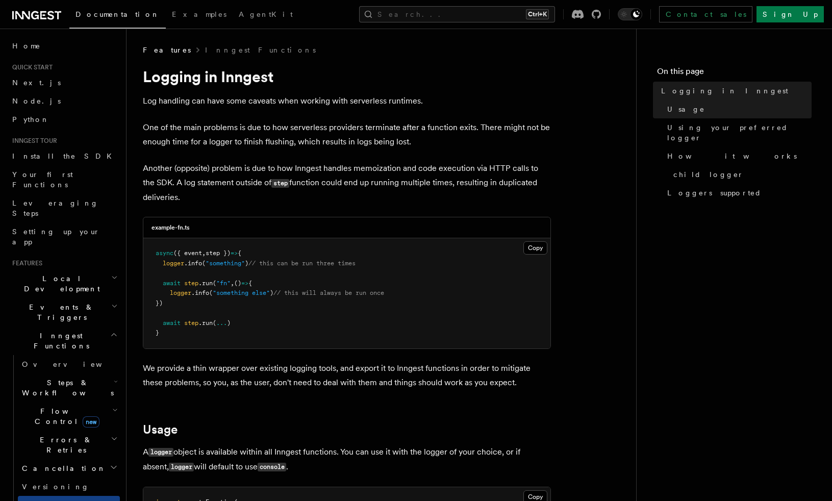
click at [406, 130] on p "One of the main problems is due to how serverless providers terminate after a f…" at bounding box center [347, 134] width 408 height 29
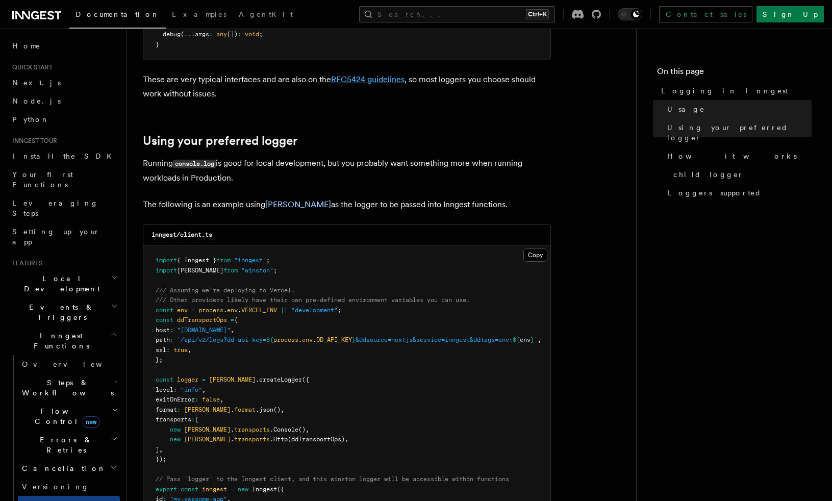
scroll to position [714, 0]
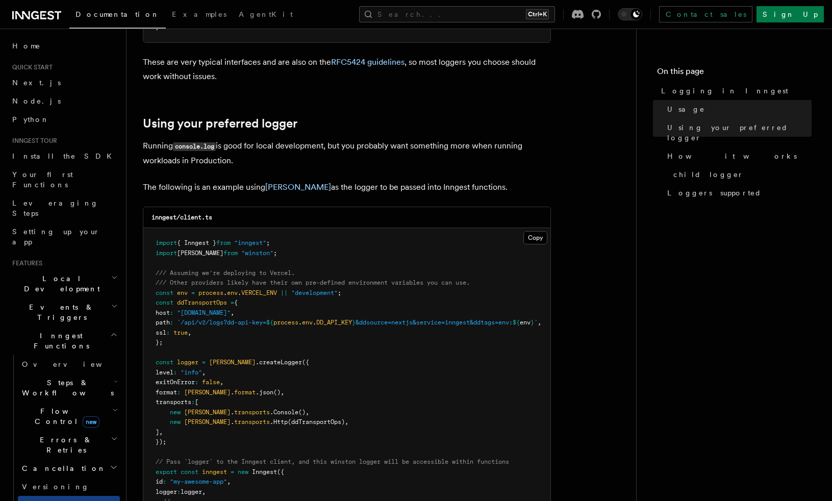
click at [325, 186] on p "The following is an example using [PERSON_NAME] as the logger to be passed into…" at bounding box center [347, 187] width 408 height 14
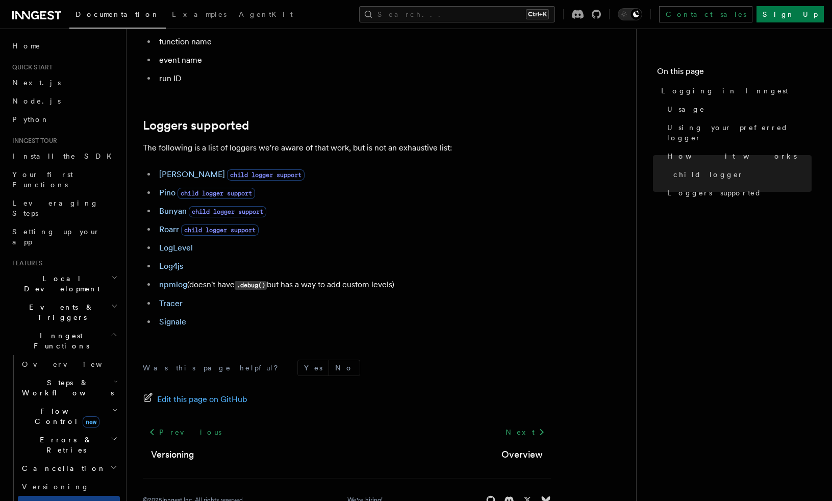
scroll to position [1377, 0]
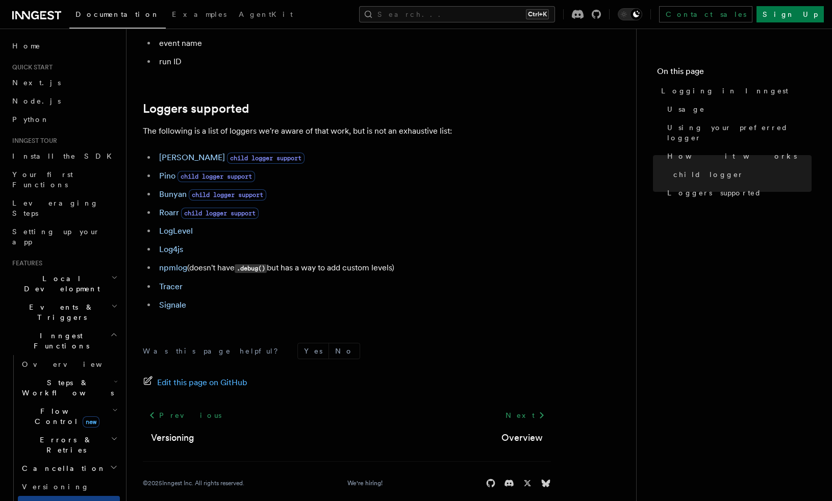
click at [429, 213] on ul "Winston child logger support Pino child logger support Bunyan child logger supp…" at bounding box center [347, 231] width 408 height 162
click at [430, 287] on ul "Winston child logger support Pino child logger support Bunyan child logger supp…" at bounding box center [347, 231] width 408 height 162
click at [101, 402] on h2 "Flow Control new" at bounding box center [69, 416] width 102 height 29
click at [111, 435] on icon "button" at bounding box center [114, 439] width 7 height 8
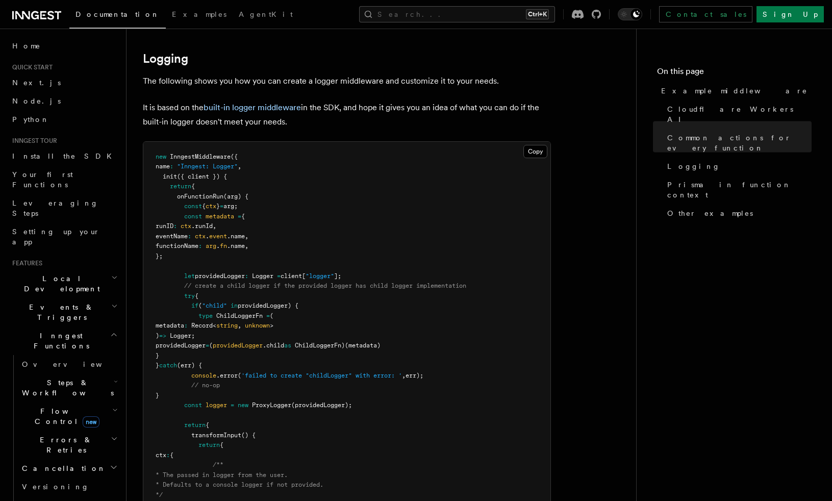
scroll to position [1969, 0]
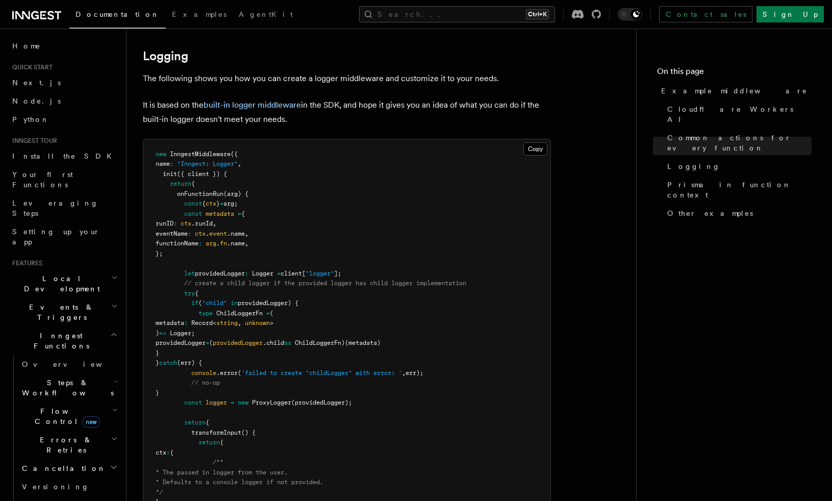
click at [300, 61] on h2 "Logging" at bounding box center [347, 56] width 408 height 14
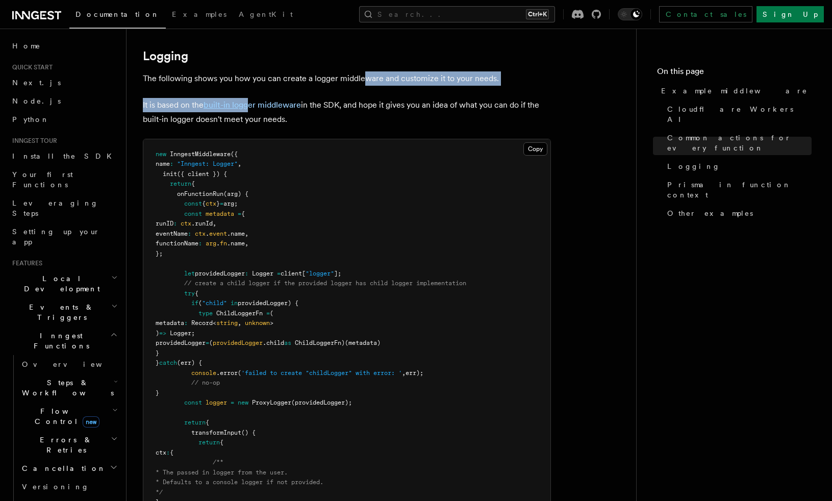
drag, startPoint x: 268, startPoint y: 84, endPoint x: 373, endPoint y: 82, distance: 105.1
click at [374, 82] on p "The following shows you how you can create a logger middleware and customize it…" at bounding box center [347, 78] width 408 height 14
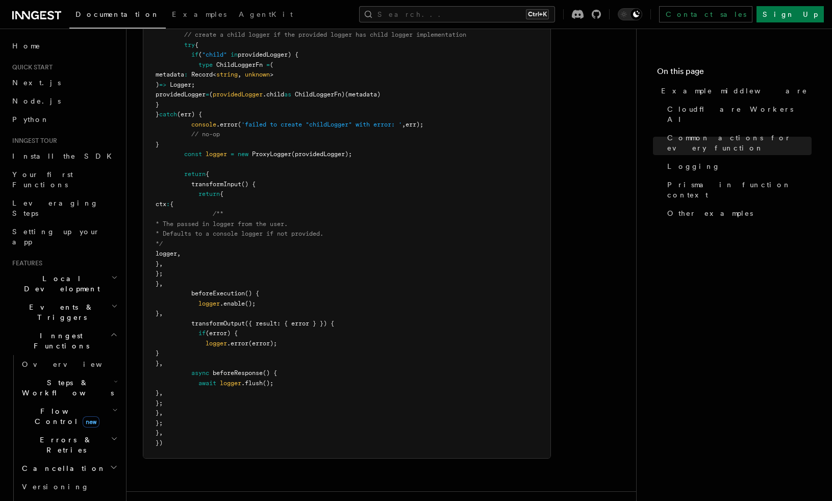
scroll to position [2224, 0]
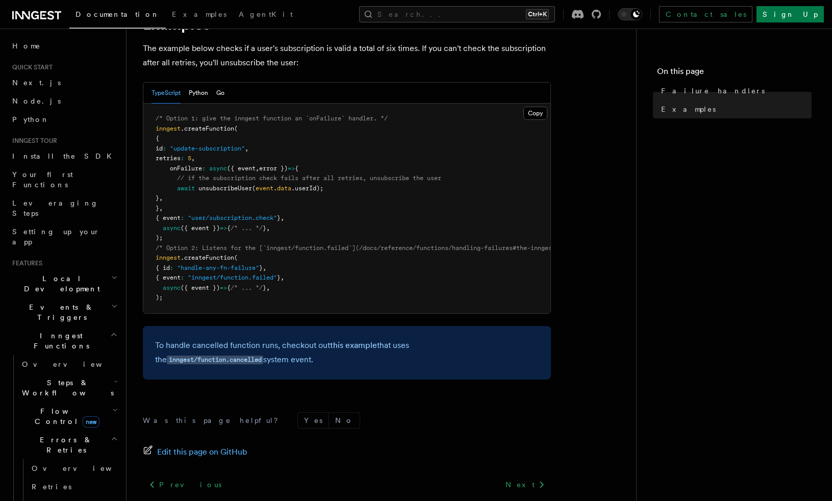
scroll to position [265, 0]
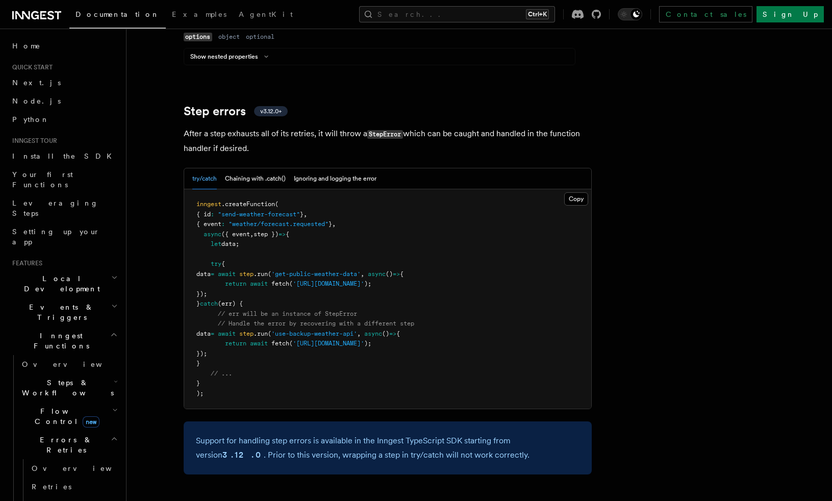
scroll to position [1581, 0]
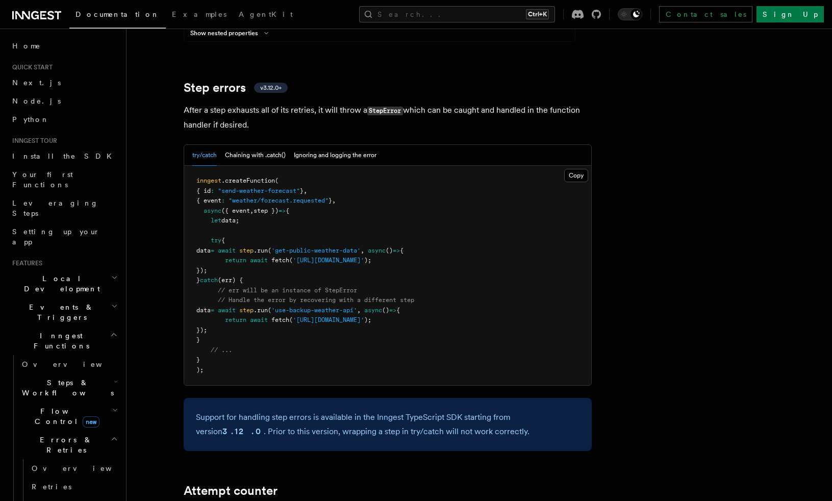
click at [408, 237] on pre "inngest .createFunction ( { id : "send-weather-forecast" } , { event : "weather…" at bounding box center [387, 275] width 407 height 219
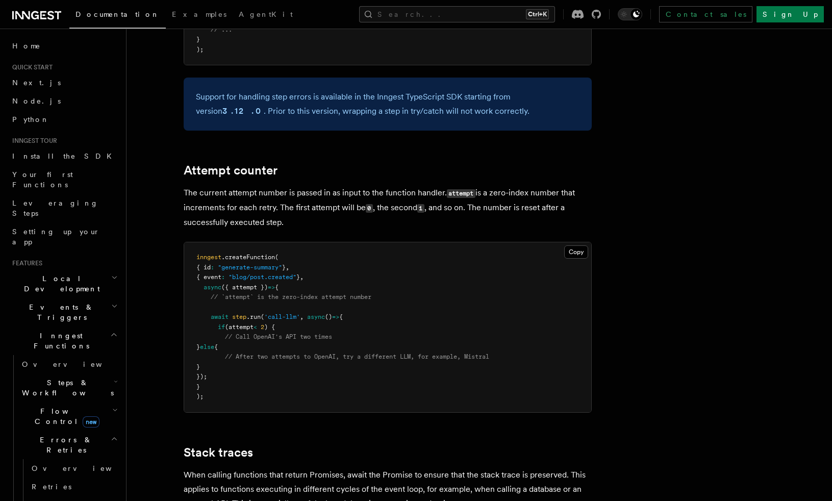
scroll to position [1939, 0]
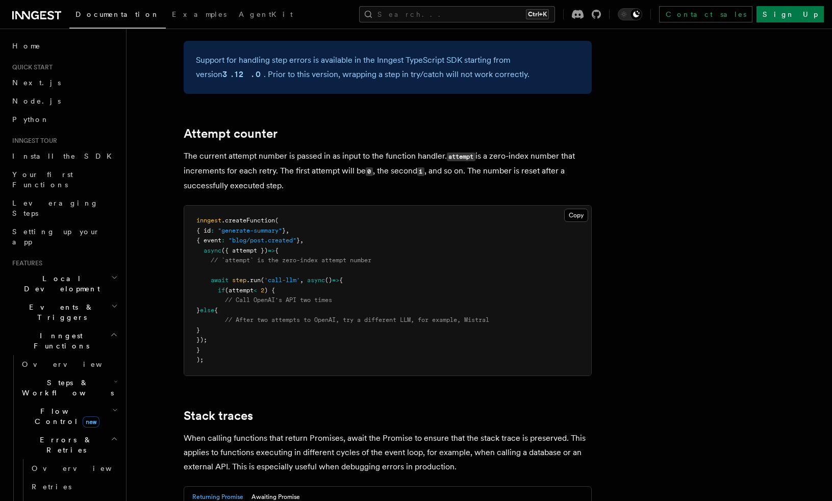
click at [264, 149] on p "The current attempt number is passed in as input to the function handler. attem…" at bounding box center [388, 171] width 408 height 44
click at [271, 149] on p "The current attempt number is passed in as input to the function handler. attem…" at bounding box center [388, 171] width 408 height 44
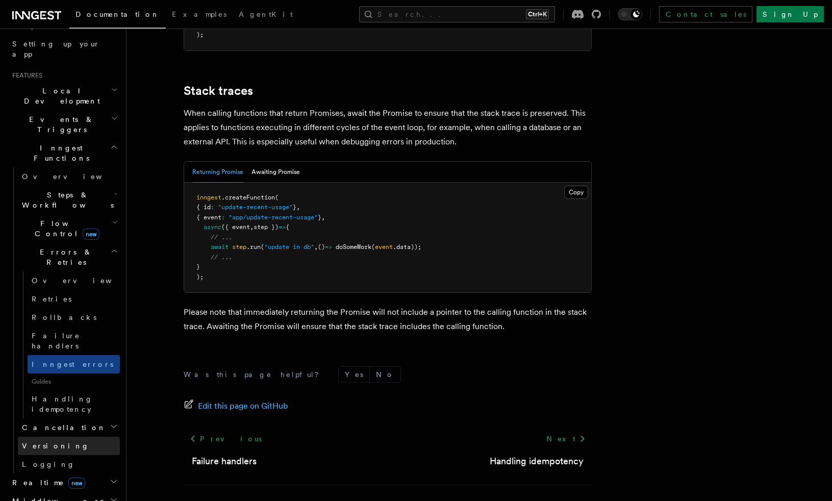
scroll to position [204, 0]
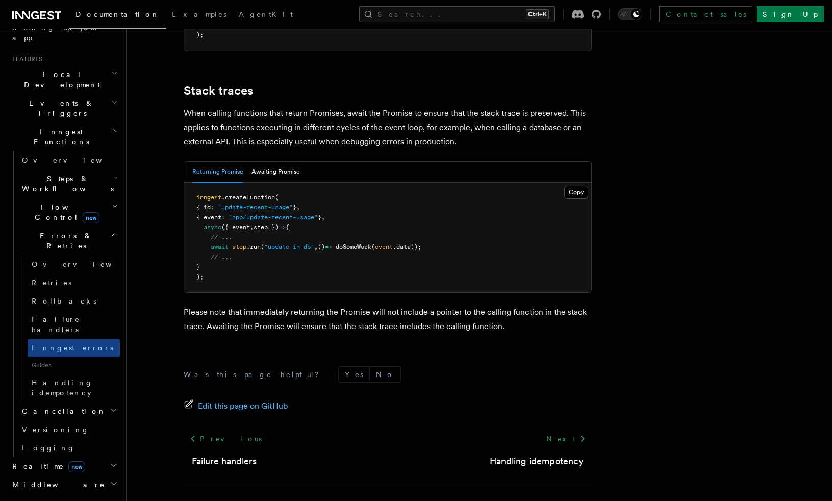
click at [110, 406] on icon "button" at bounding box center [114, 410] width 8 height 8
click at [66, 339] on link "Inngest errors" at bounding box center [74, 348] width 92 height 18
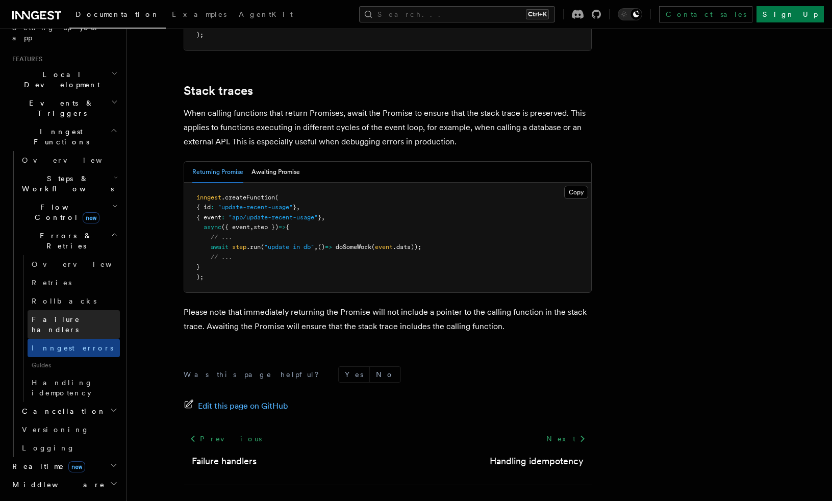
scroll to position [0, 0]
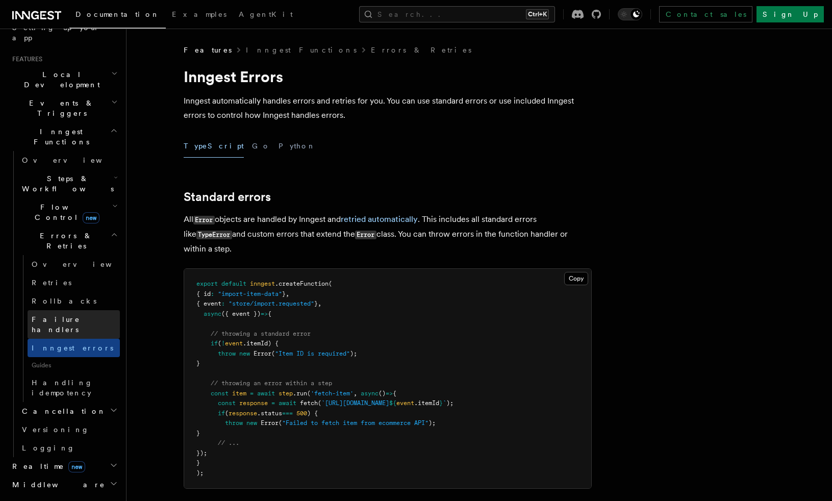
click at [70, 310] on link "Failure handlers" at bounding box center [74, 324] width 92 height 29
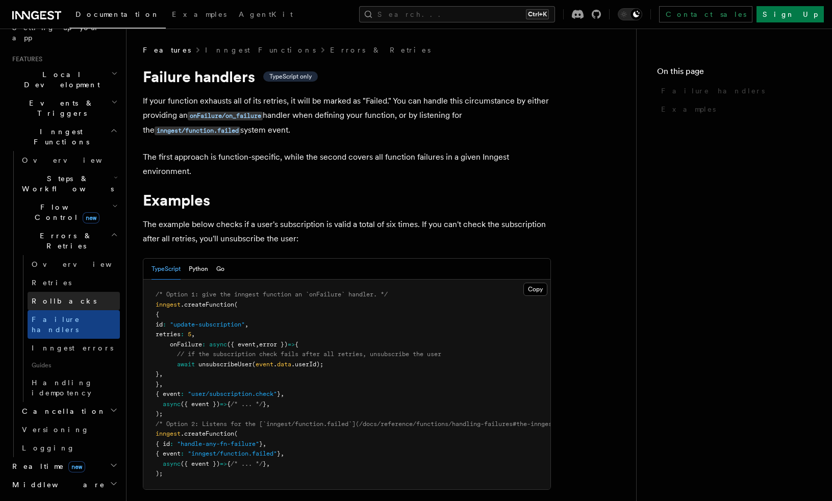
click at [72, 292] on link "Rollbacks" at bounding box center [74, 301] width 92 height 18
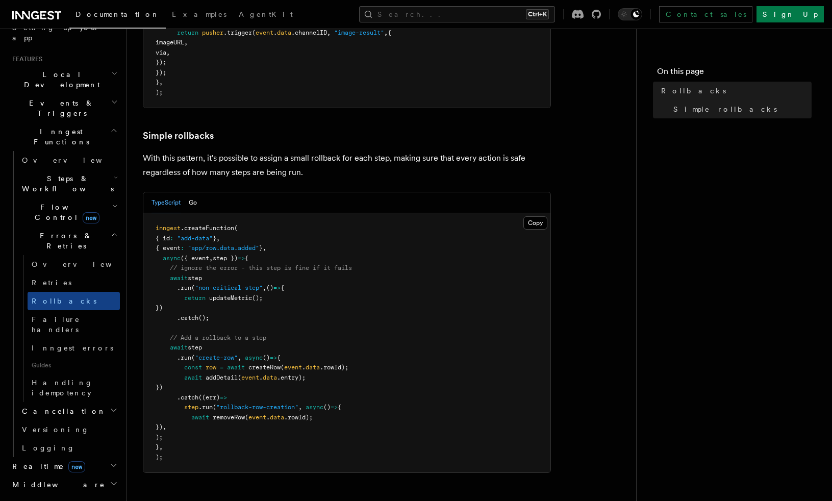
scroll to position [459, 0]
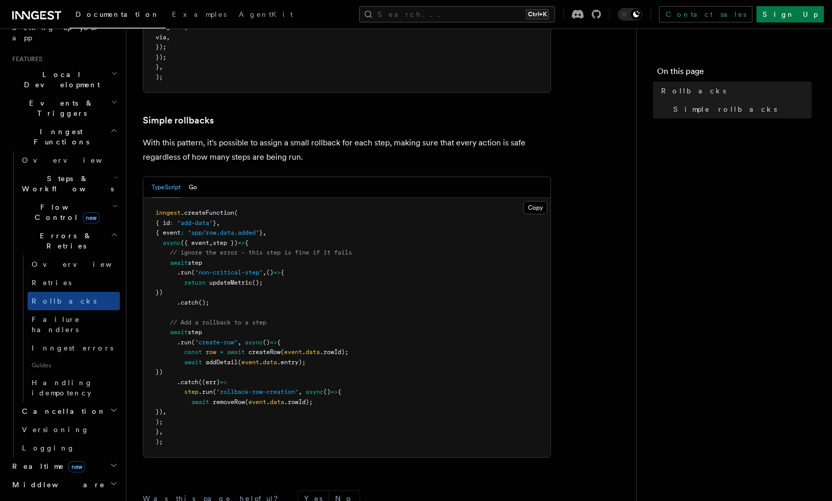
click at [346, 311] on pre "inngest .createFunction ( { id : "add-data" } , { event : "app/row.data.added" …" at bounding box center [346, 327] width 407 height 259
click at [113, 358] on header "Search... Documentation Examples AgentKit Home Quick start Next.js Node.js Pyth…" at bounding box center [63, 265] width 127 height 472
click at [110, 461] on icon "button" at bounding box center [114, 465] width 8 height 8
drag, startPoint x: 358, startPoint y: 138, endPoint x: 315, endPoint y: 10, distance: 135.0
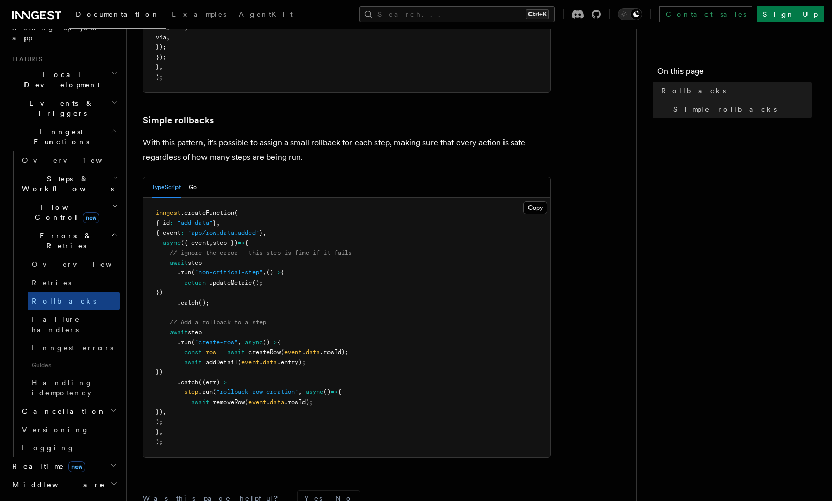
click at [358, 128] on article "Features Inngest Functions Errors & Retries Rollbacks Unlike an error being thr…" at bounding box center [381, 123] width 477 height 1074
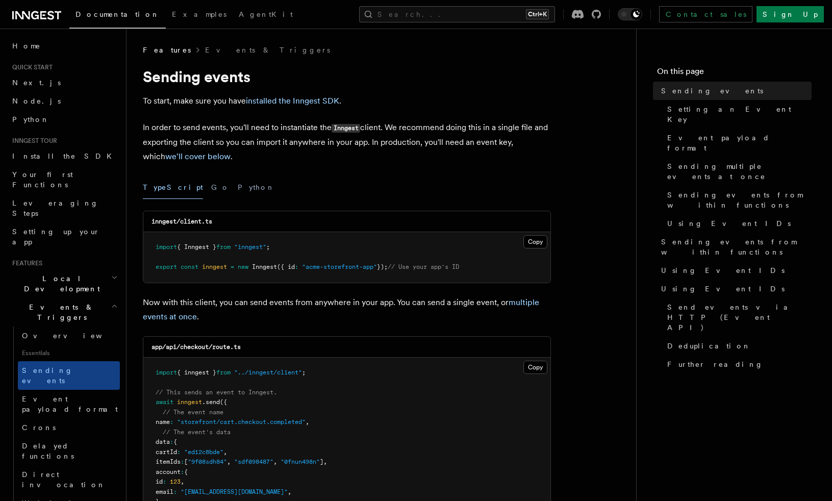
click at [421, 181] on div "TypeScript Go Python" at bounding box center [347, 187] width 408 height 23
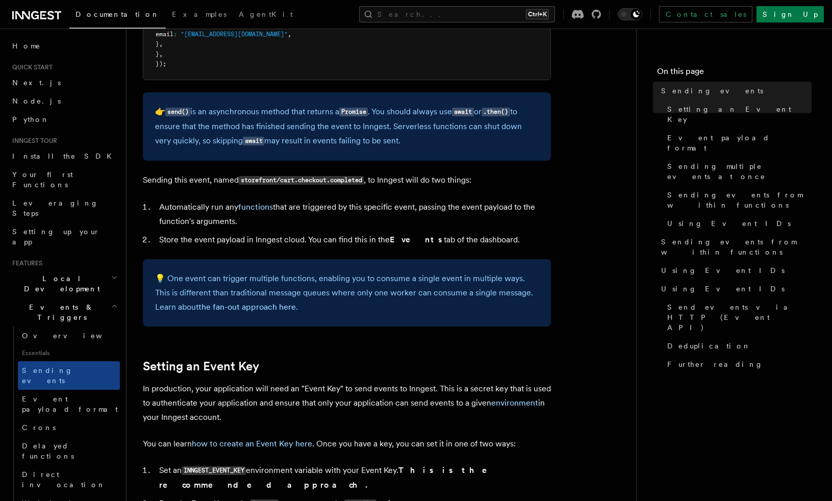
scroll to position [459, 0]
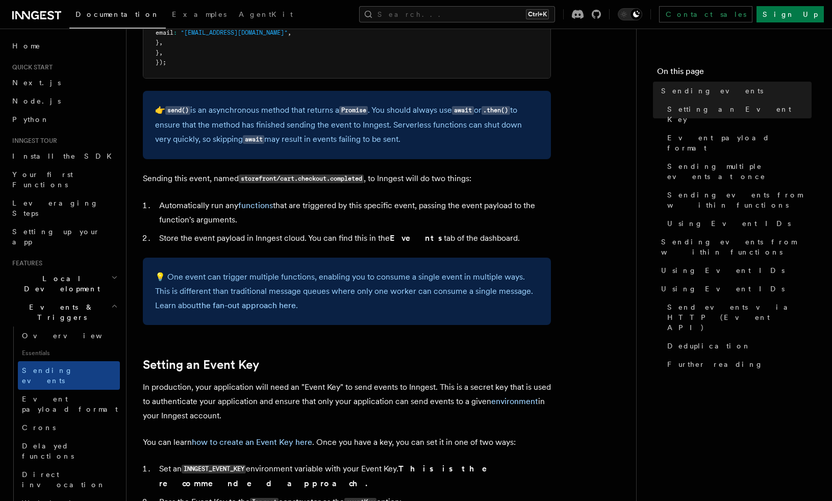
click at [462, 204] on li "Automatically run any functions that are triggered by this specific event, pass…" at bounding box center [353, 212] width 395 height 29
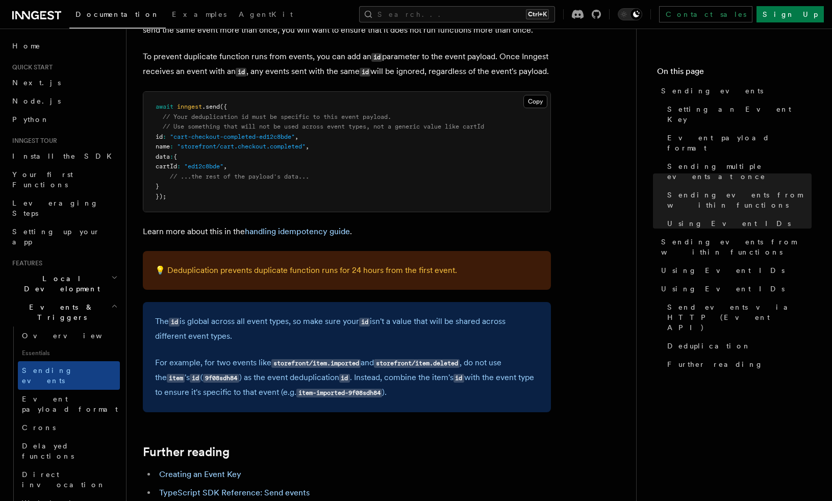
scroll to position [2755, 0]
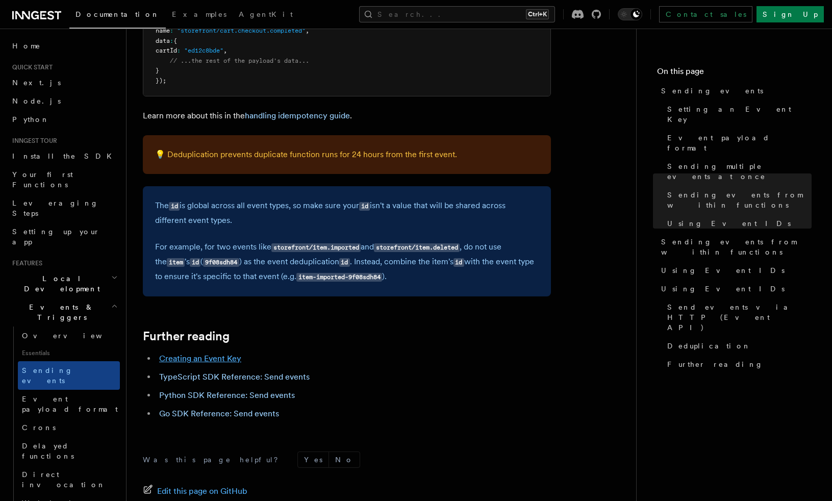
click at [224, 358] on link "Creating an Event Key" at bounding box center [200, 359] width 82 height 10
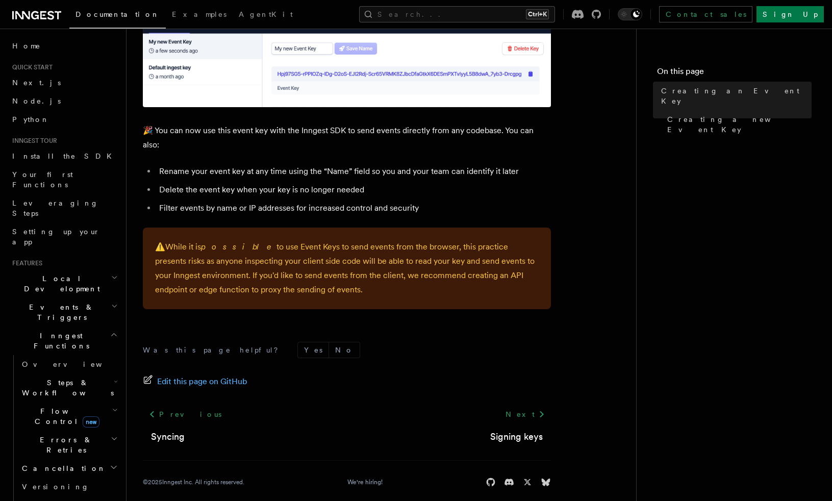
scroll to position [663, 0]
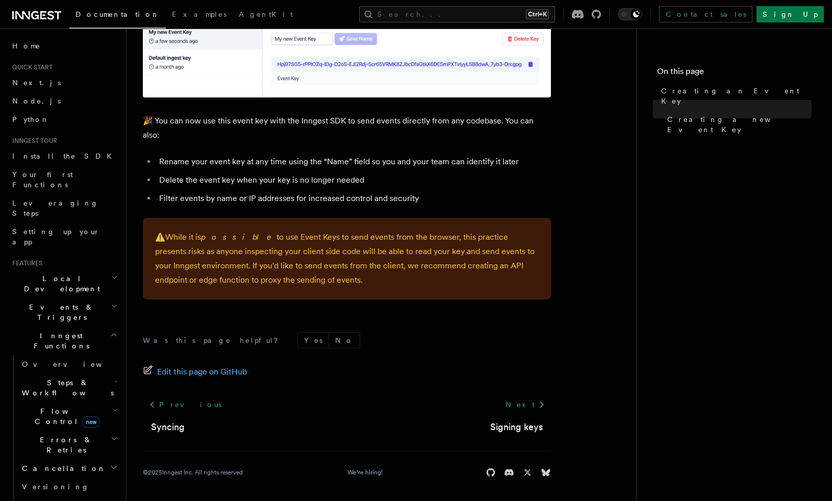
click at [75, 298] on h2 "Events & Triggers" at bounding box center [64, 312] width 112 height 29
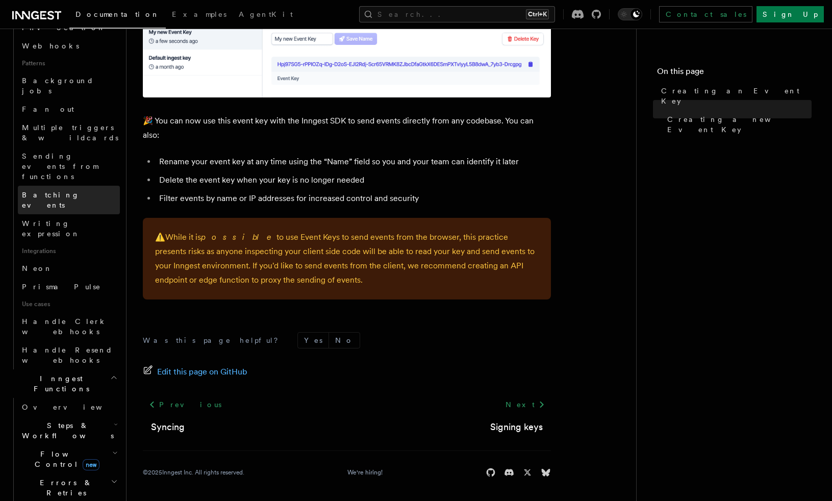
scroll to position [561, 0]
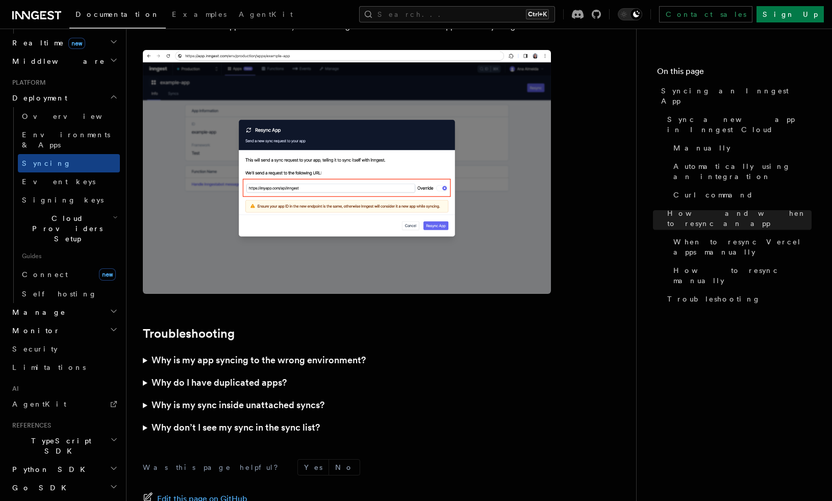
scroll to position [2887, 0]
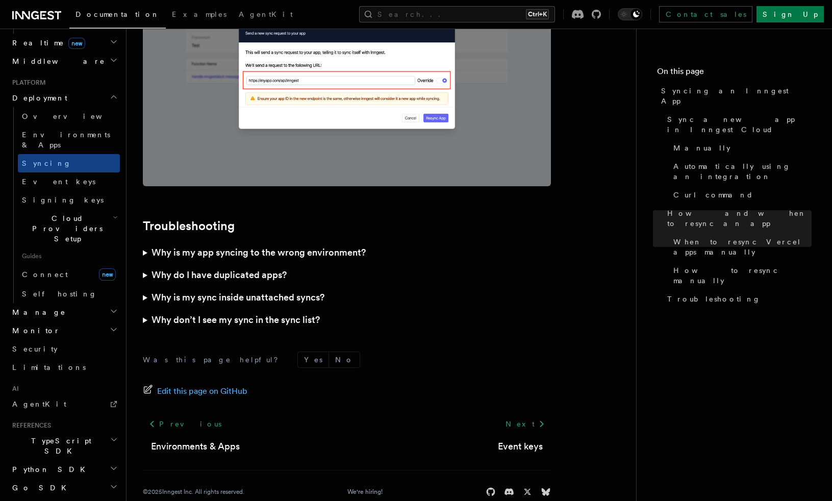
click at [113, 213] on icon "button" at bounding box center [115, 217] width 5 height 8
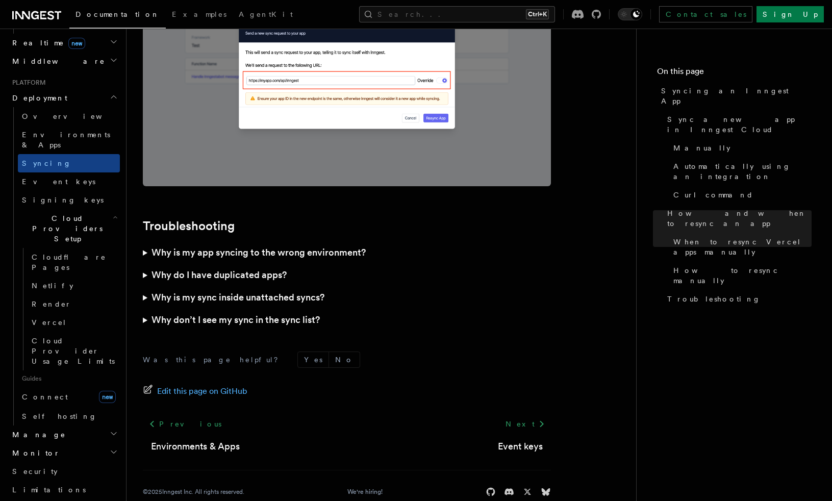
click at [114, 216] on icon "button" at bounding box center [115, 217] width 3 height 2
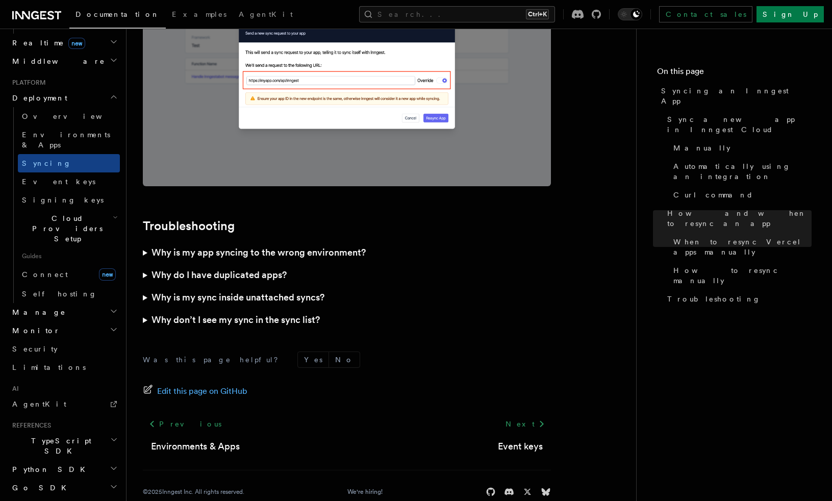
click at [110, 307] on icon "button" at bounding box center [114, 311] width 8 height 8
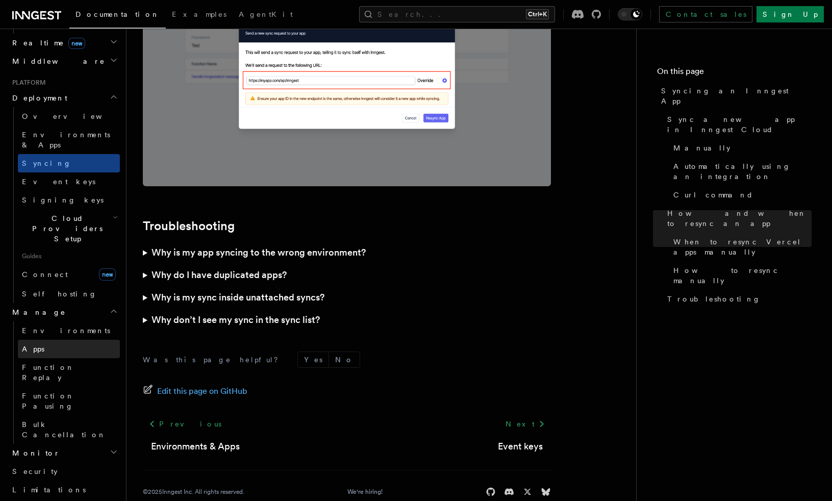
click at [84, 340] on link "Apps" at bounding box center [69, 349] width 102 height 18
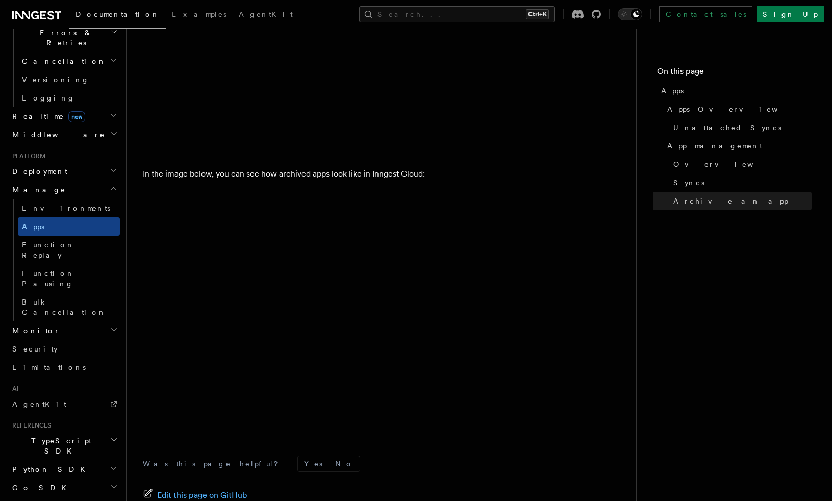
scroll to position [2802, 0]
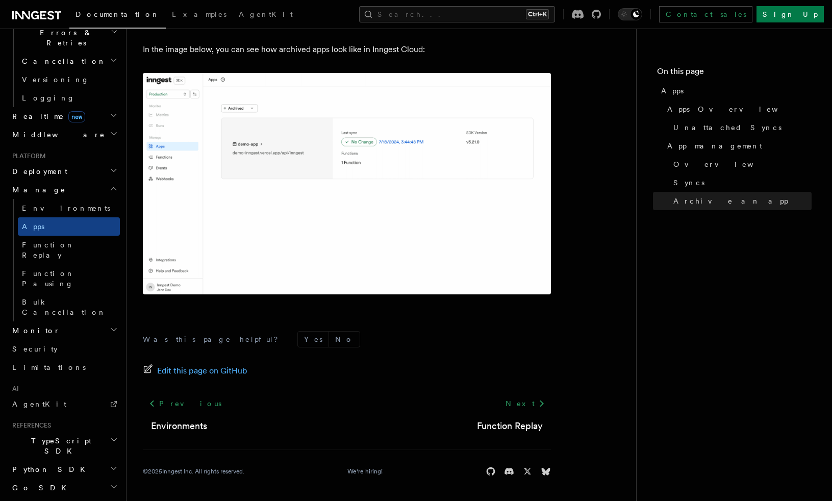
click at [105, 321] on h2 "Monitor" at bounding box center [64, 330] width 112 height 18
click at [103, 358] on link "Limitations" at bounding box center [64, 367] width 112 height 18
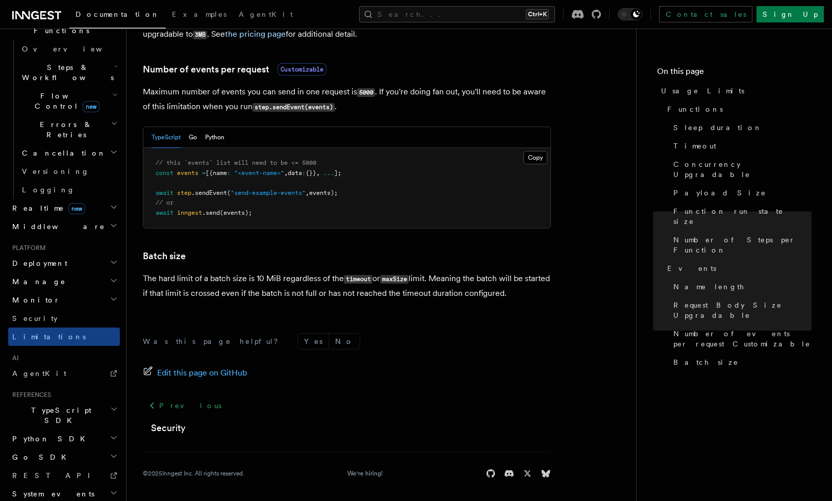
scroll to position [943, 0]
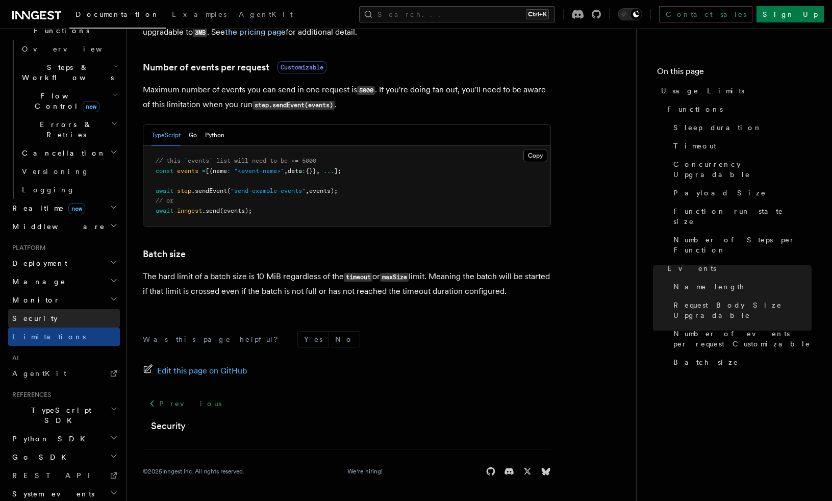
click at [96, 309] on link "Security" at bounding box center [64, 318] width 112 height 18
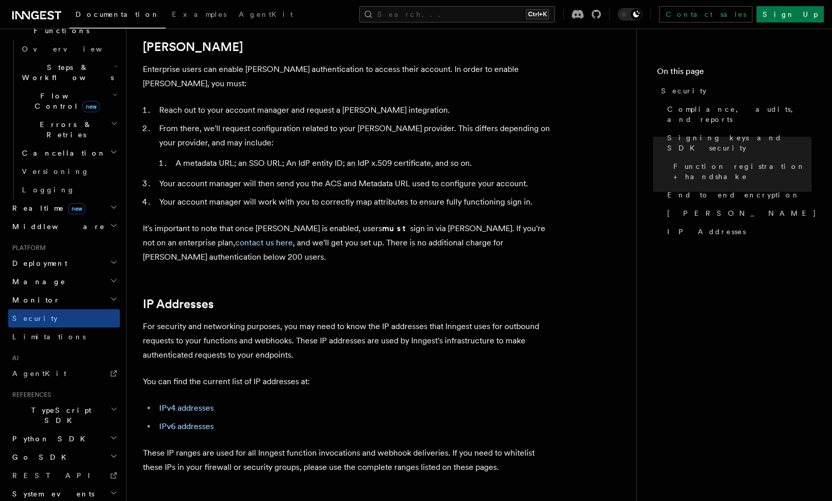
scroll to position [1224, 0]
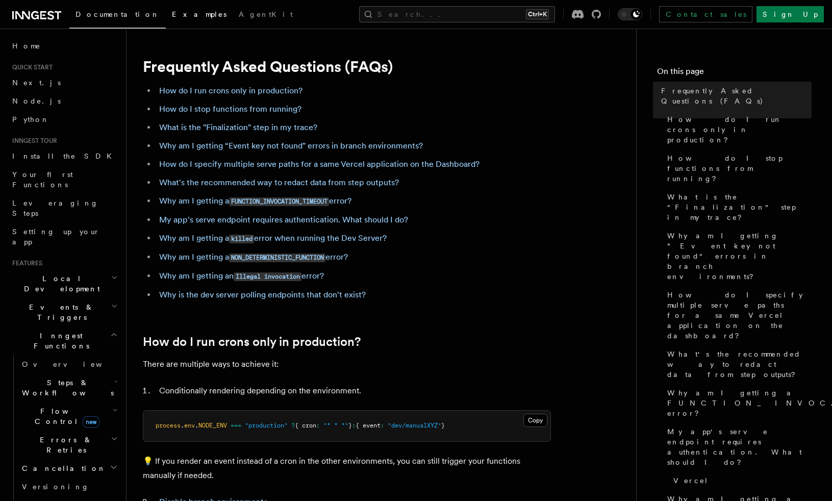
click at [172, 15] on span "Examples" at bounding box center [199, 14] width 55 height 8
click at [62, 81] on link "Next.js" at bounding box center [64, 82] width 112 height 18
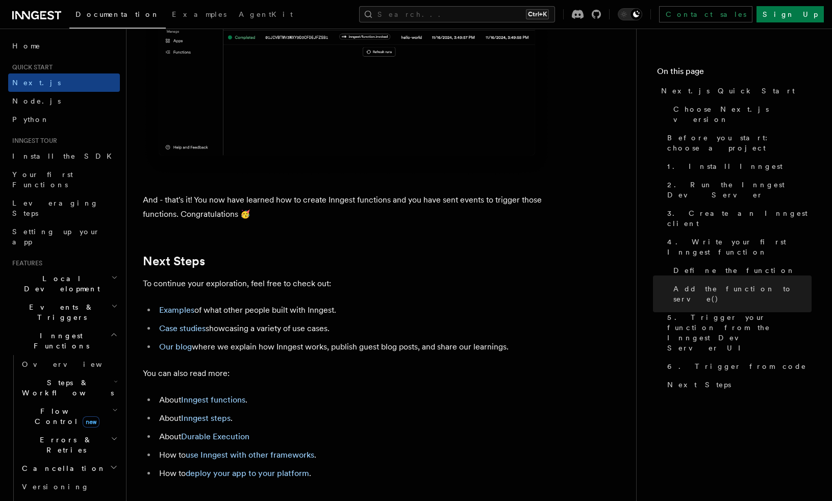
scroll to position [6147, 0]
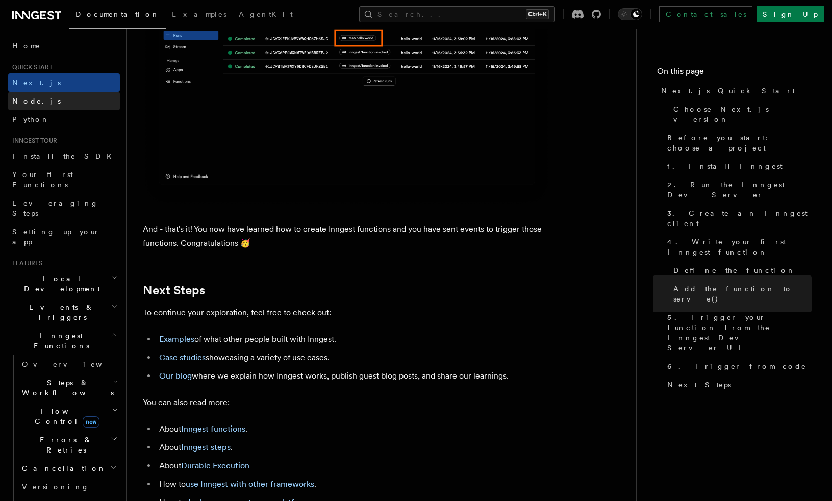
click at [81, 100] on link "Node.js" at bounding box center [64, 101] width 112 height 18
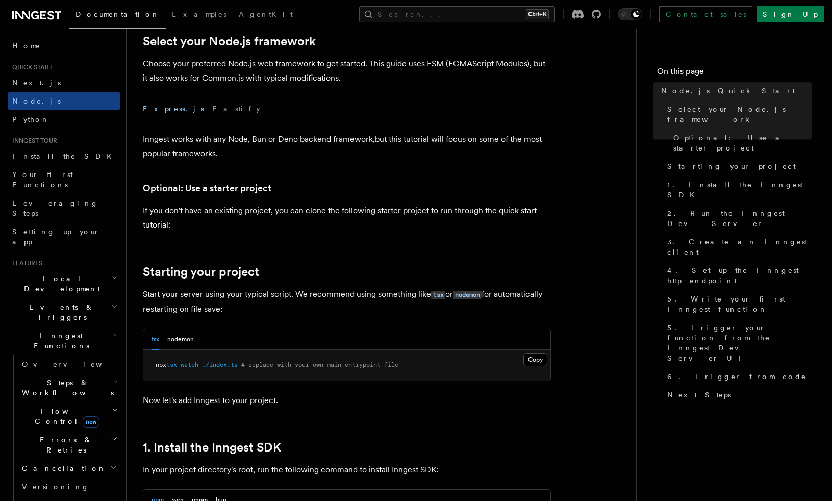
scroll to position [510, 0]
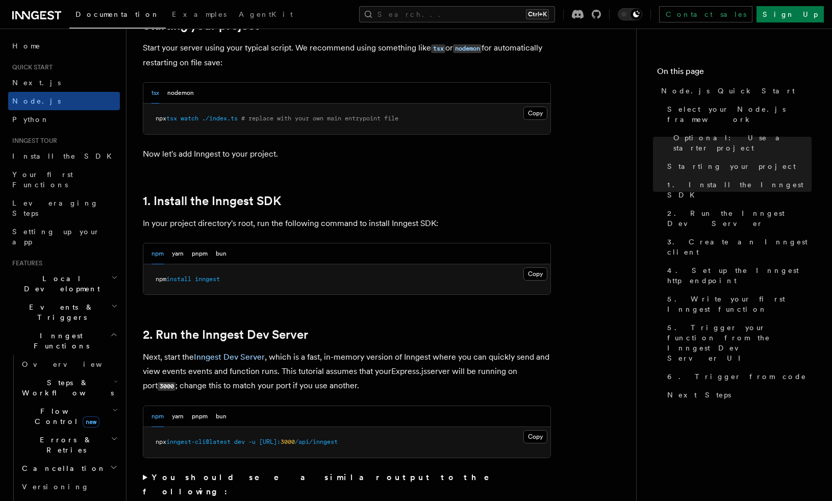
click at [91, 298] on h2 "Events & Triggers" at bounding box center [64, 312] width 112 height 29
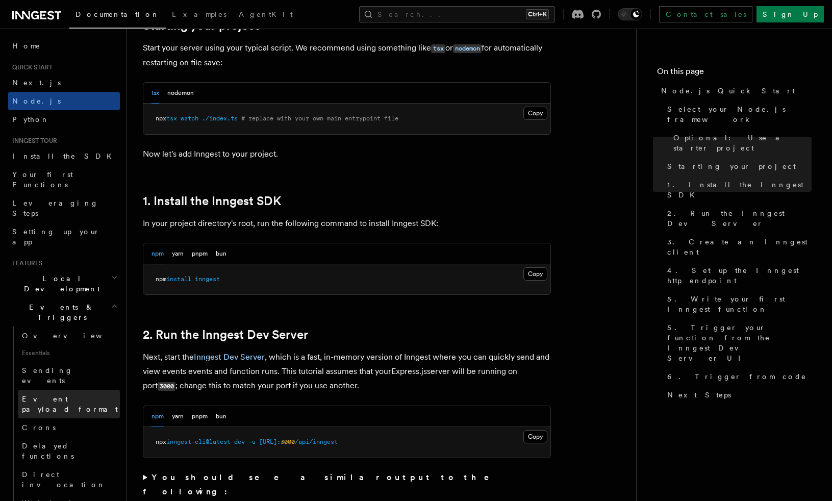
click at [86, 394] on span "Event payload format" at bounding box center [71, 404] width 98 height 20
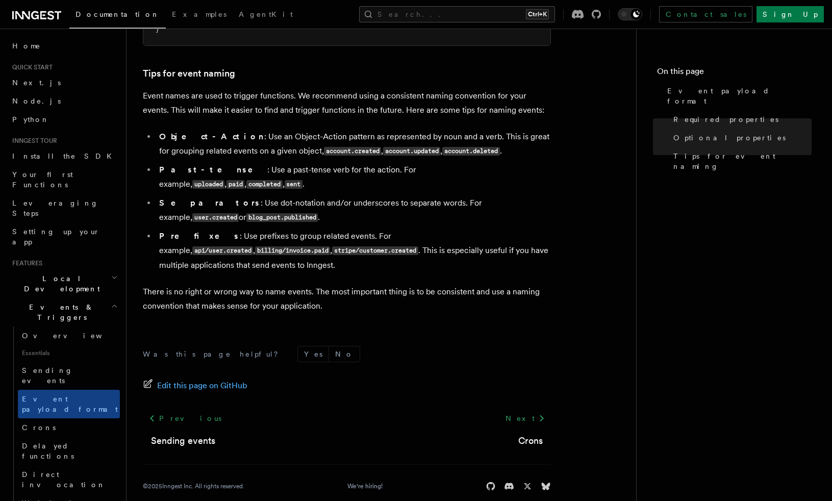
scroll to position [641, 0]
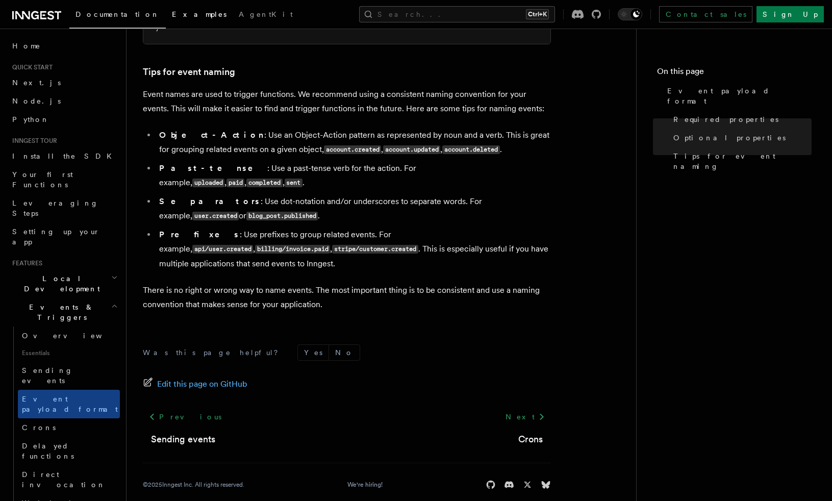
click at [166, 8] on link "Examples" at bounding box center [199, 15] width 67 height 24
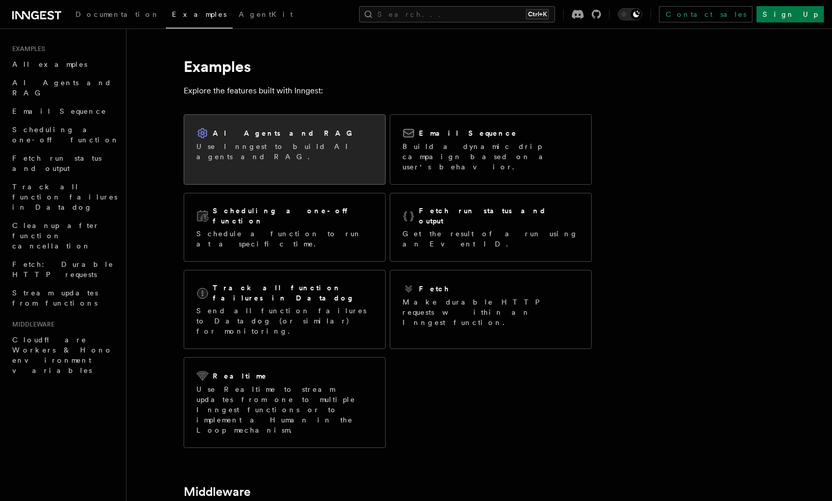
click at [264, 162] on div "AI Agents and RAG Use Inngest to build AI agents and RAG." at bounding box center [284, 144] width 201 height 59
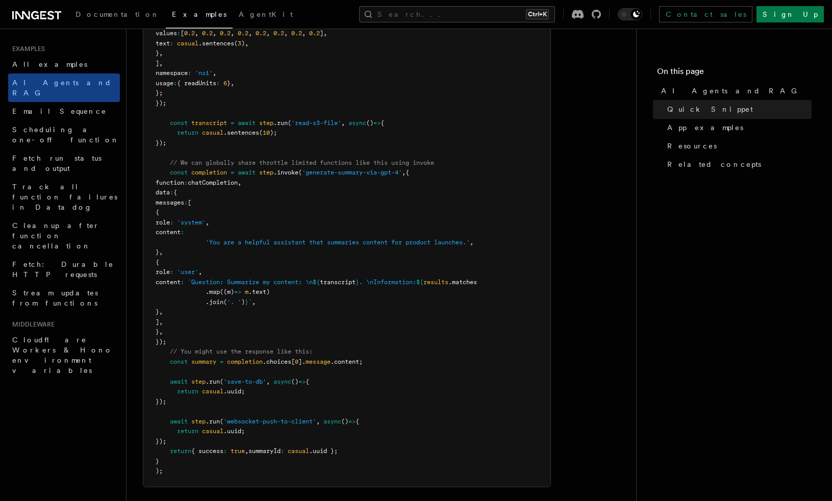
scroll to position [612, 0]
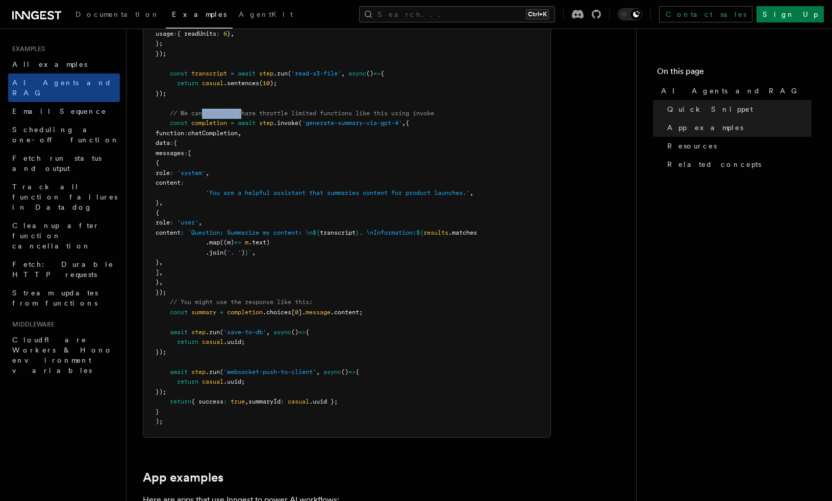
drag, startPoint x: 205, startPoint y: 117, endPoint x: 265, endPoint y: 112, distance: 60.4
click at [265, 112] on pre "export const summarizeContent = inngest .createFunction ( { name : 'Summarize c…" at bounding box center [346, 93] width 407 height 687
click at [265, 112] on span "// We can globally share throttle limited functions like this using invoke" at bounding box center [302, 113] width 264 height 7
click at [221, 383] on span "casual" at bounding box center [212, 381] width 21 height 7
drag, startPoint x: 244, startPoint y: 381, endPoint x: 174, endPoint y: 383, distance: 70.4
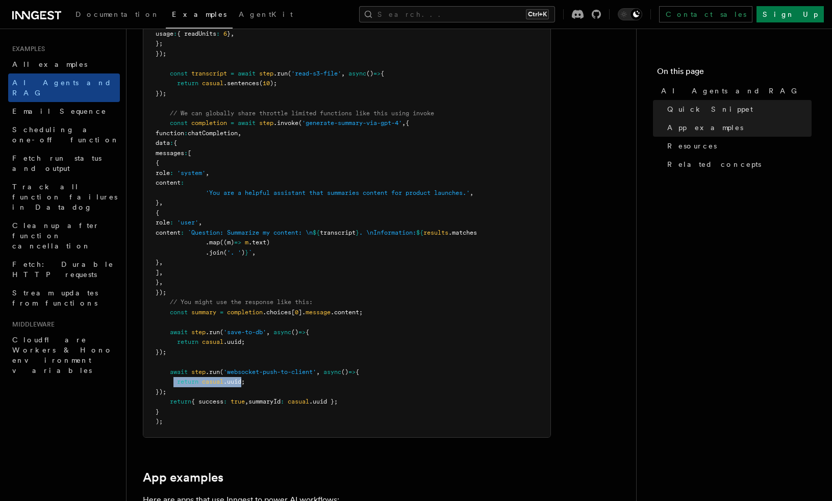
click at [174, 383] on span "return casual .uuid;" at bounding box center [200, 381] width 89 height 7
click at [174, 383] on span at bounding box center [166, 381] width 21 height 7
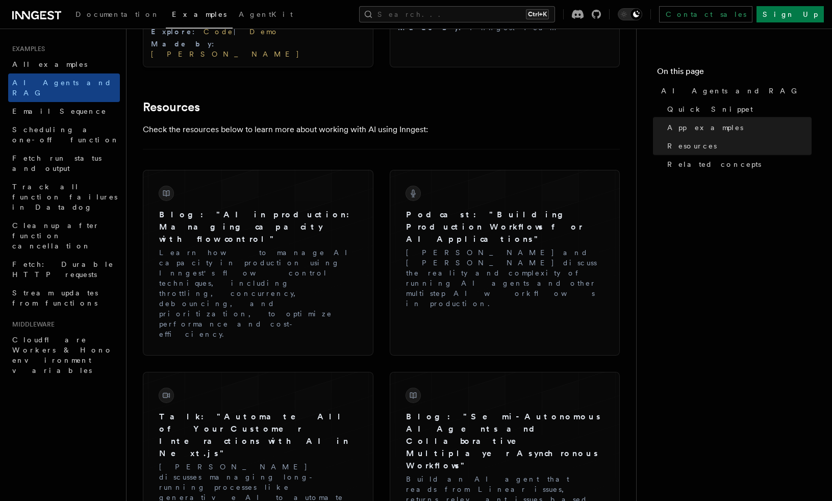
scroll to position [1377, 0]
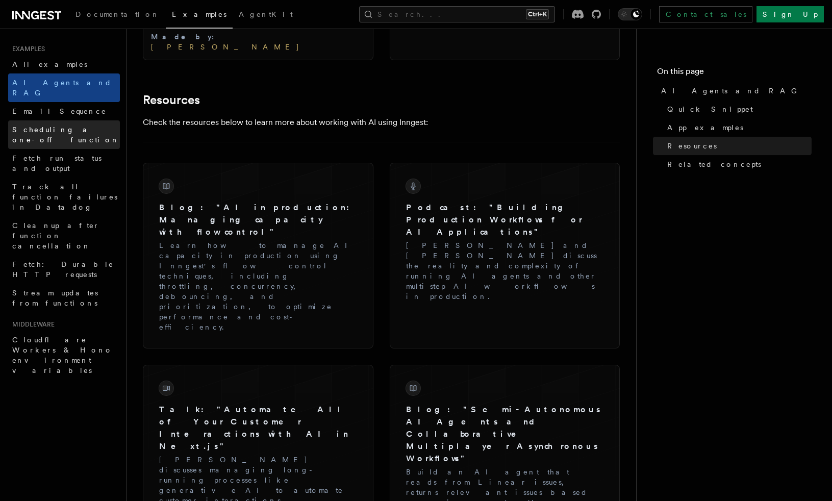
click at [63, 125] on span "Scheduling a one-off function" at bounding box center [65, 134] width 107 height 18
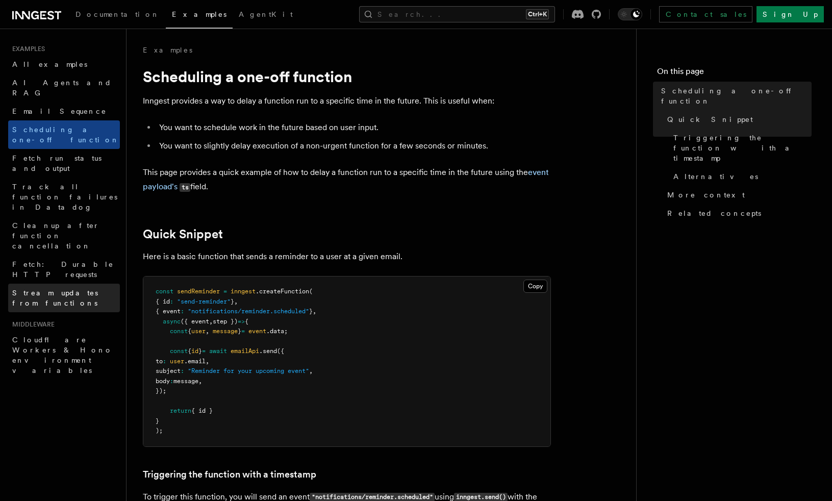
click at [84, 289] on span "Stream updates from functions" at bounding box center [55, 298] width 86 height 18
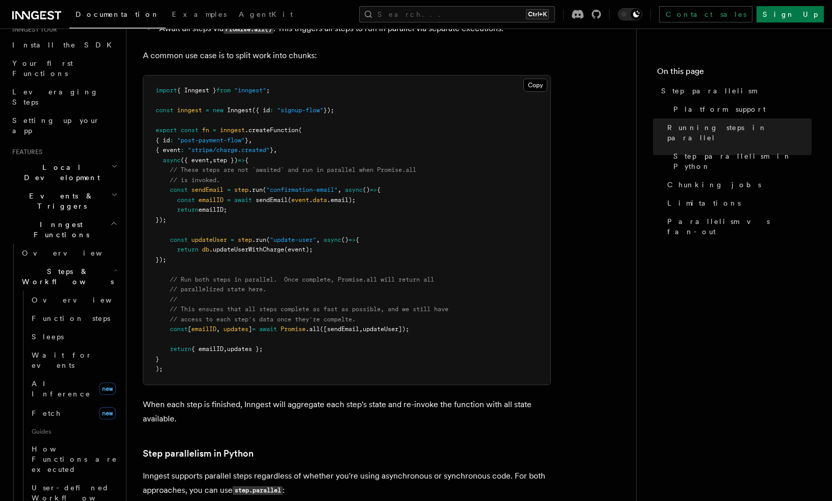
scroll to position [153, 0]
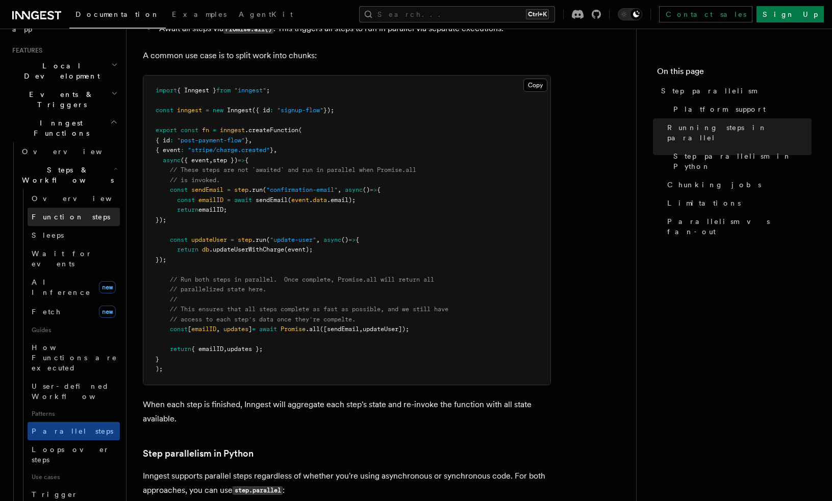
scroll to position [204, 0]
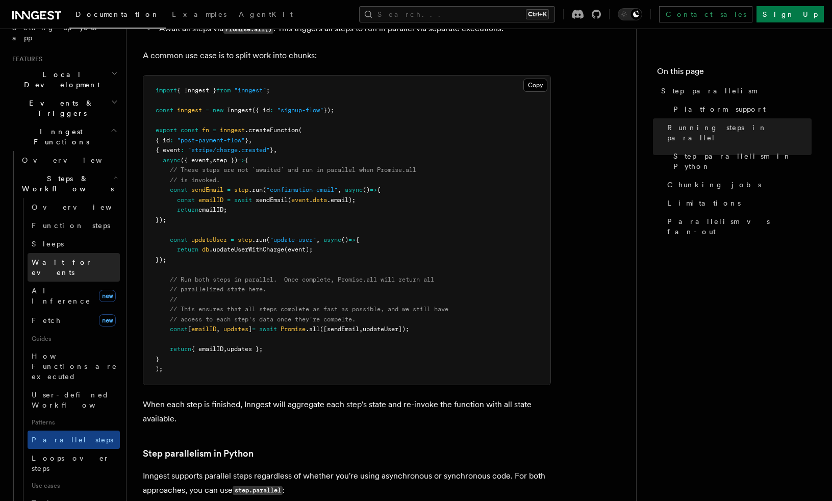
click at [77, 258] on span "Wait for events" at bounding box center [62, 267] width 61 height 18
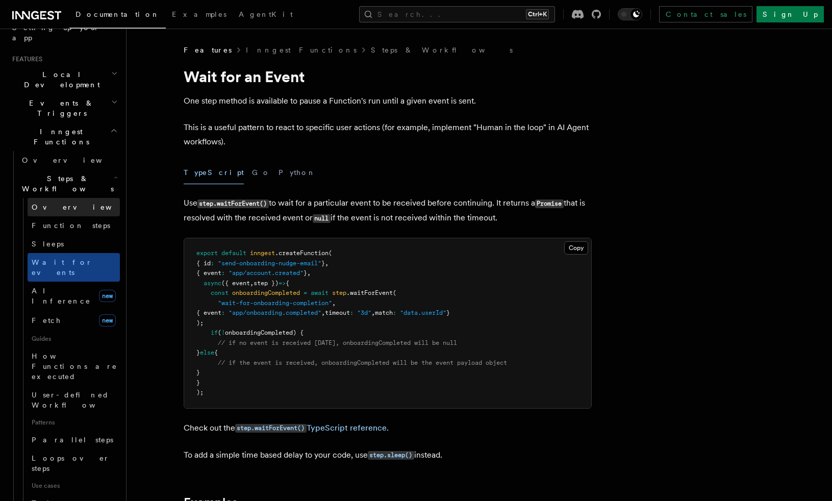
click at [67, 198] on link "Overview" at bounding box center [74, 207] width 92 height 18
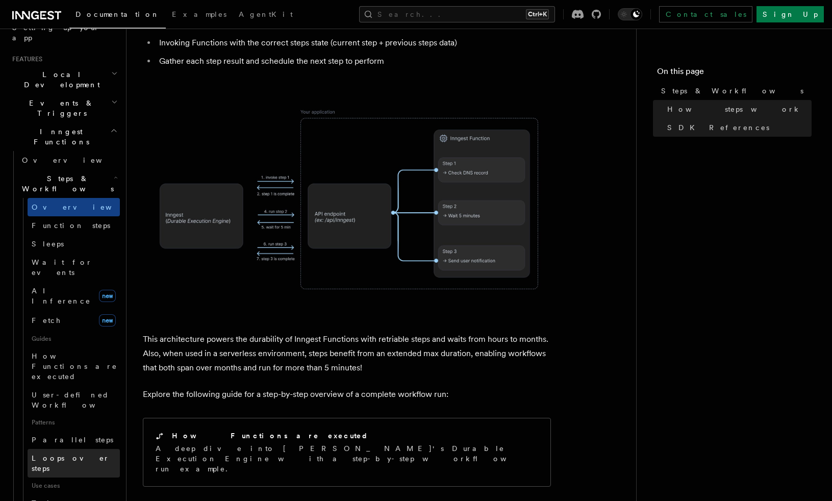
scroll to position [153, 0]
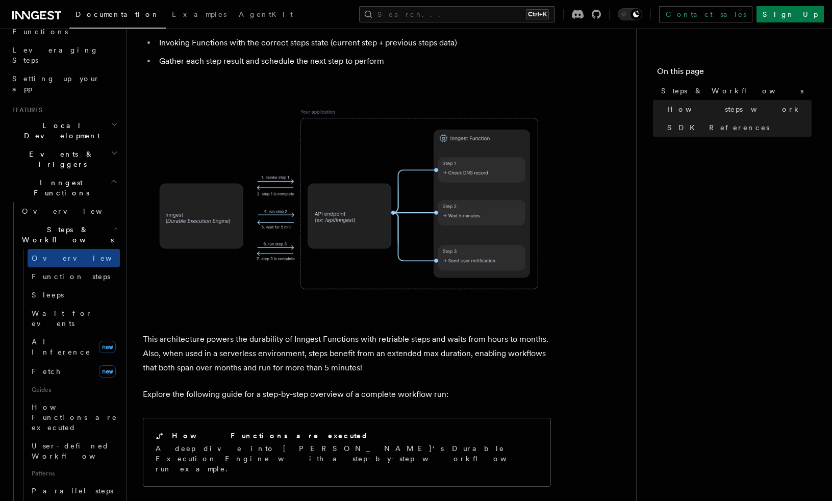
click at [86, 220] on h2 "Steps & Workflows" at bounding box center [69, 234] width 102 height 29
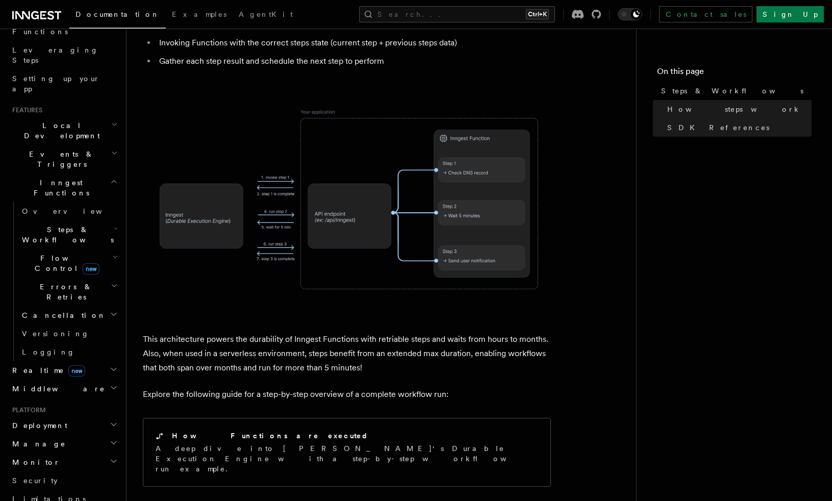
click at [86, 145] on h2 "Events & Triggers" at bounding box center [64, 159] width 112 height 29
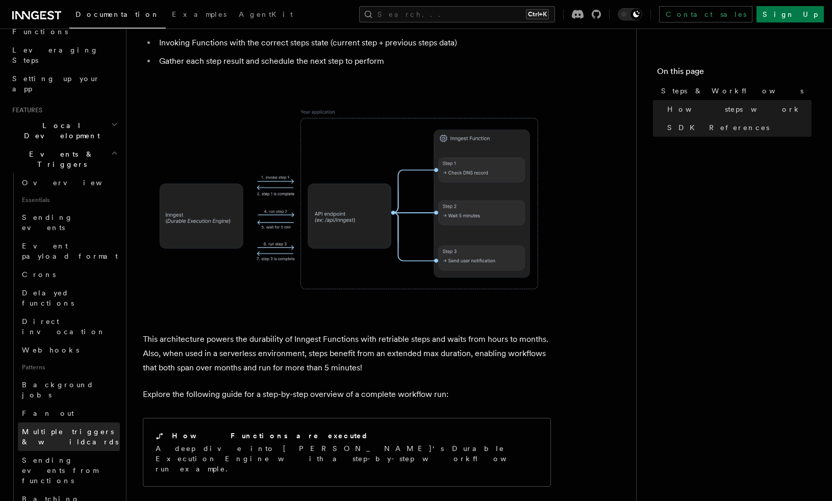
click at [62, 427] on span "Multiple triggers & wildcards" at bounding box center [70, 436] width 96 height 18
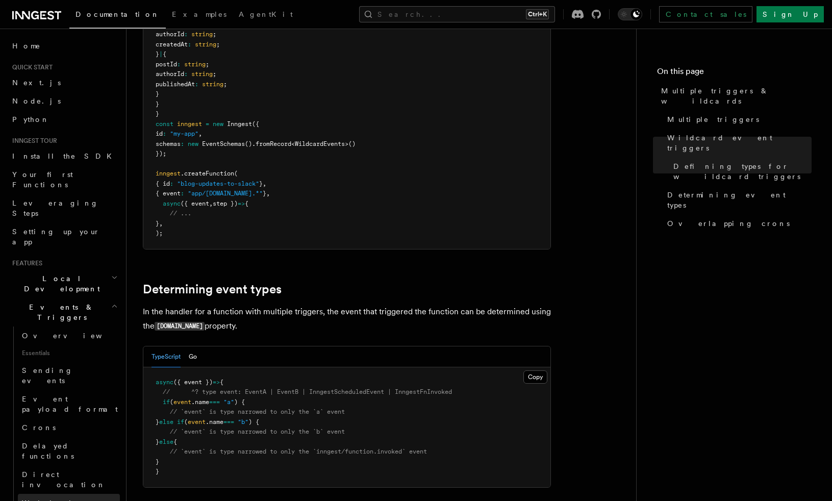
scroll to position [102, 0]
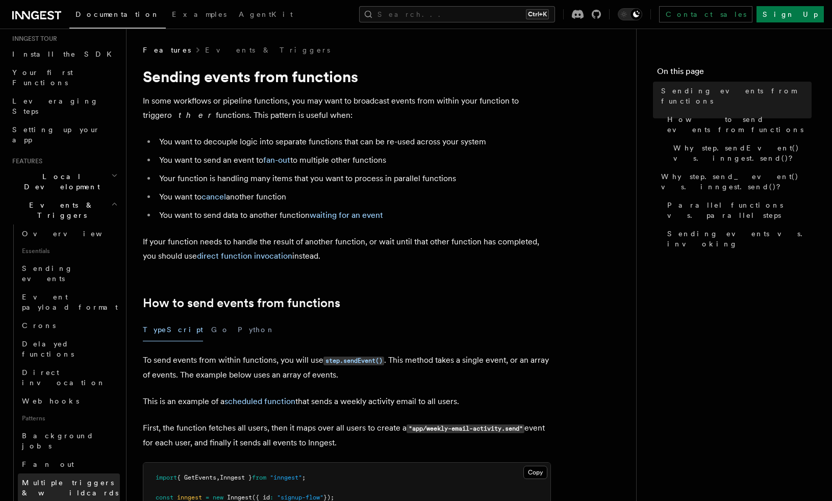
click at [73, 477] on span "Multiple triggers & wildcards" at bounding box center [71, 487] width 98 height 20
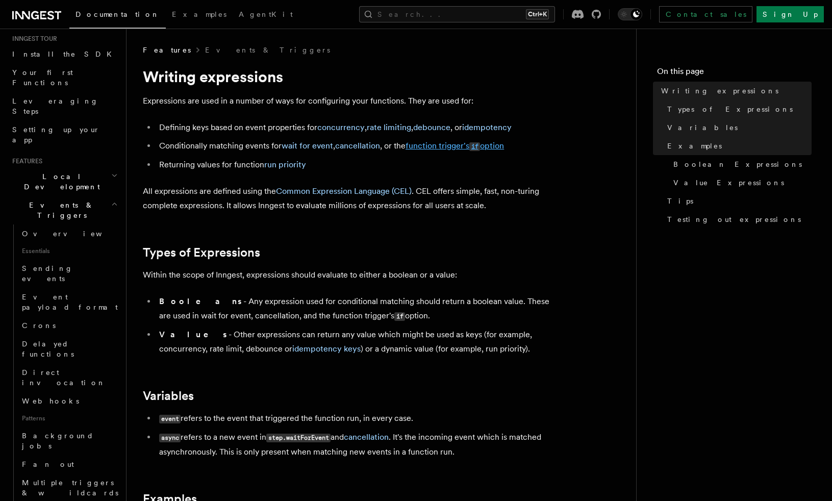
click at [439, 146] on link "function trigger's if option" at bounding box center [455, 146] width 98 height 10
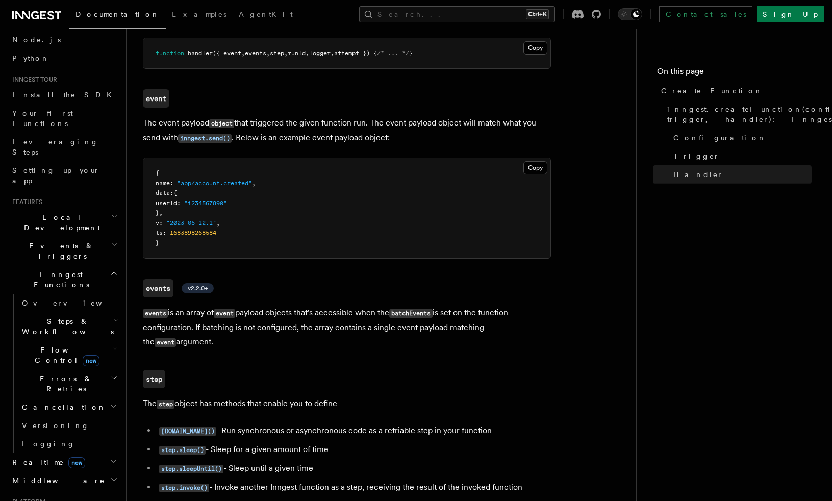
scroll to position [102, 0]
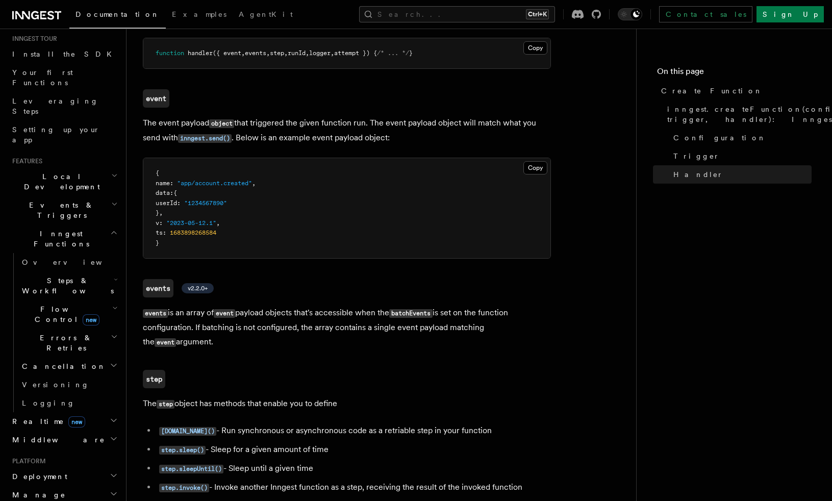
click at [108, 196] on h2 "Events & Triggers" at bounding box center [64, 210] width 112 height 29
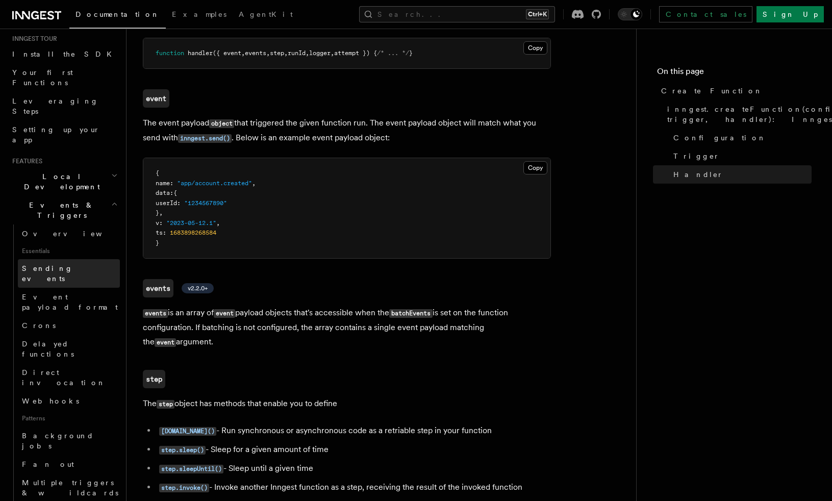
click at [79, 259] on link "Sending events" at bounding box center [69, 273] width 102 height 29
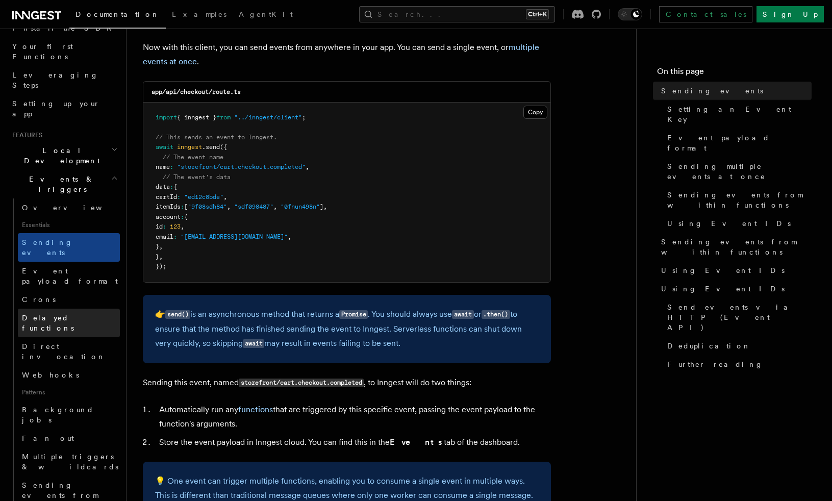
scroll to position [153, 0]
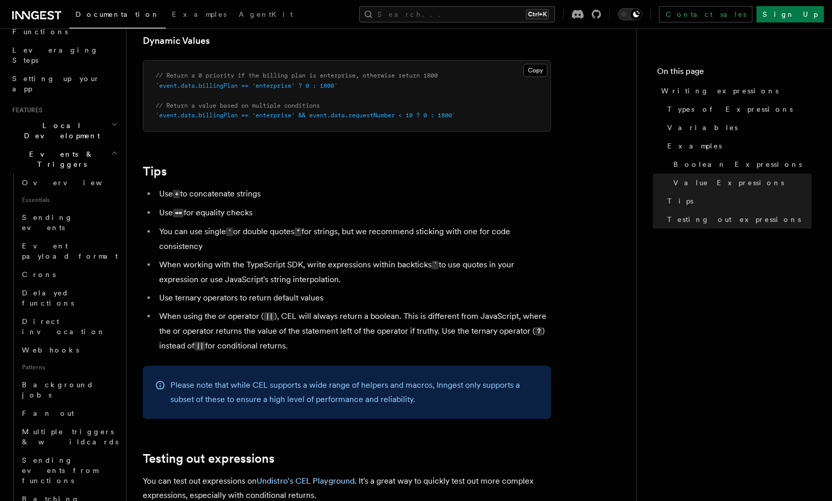
scroll to position [495, 0]
